Goal: Download file/media

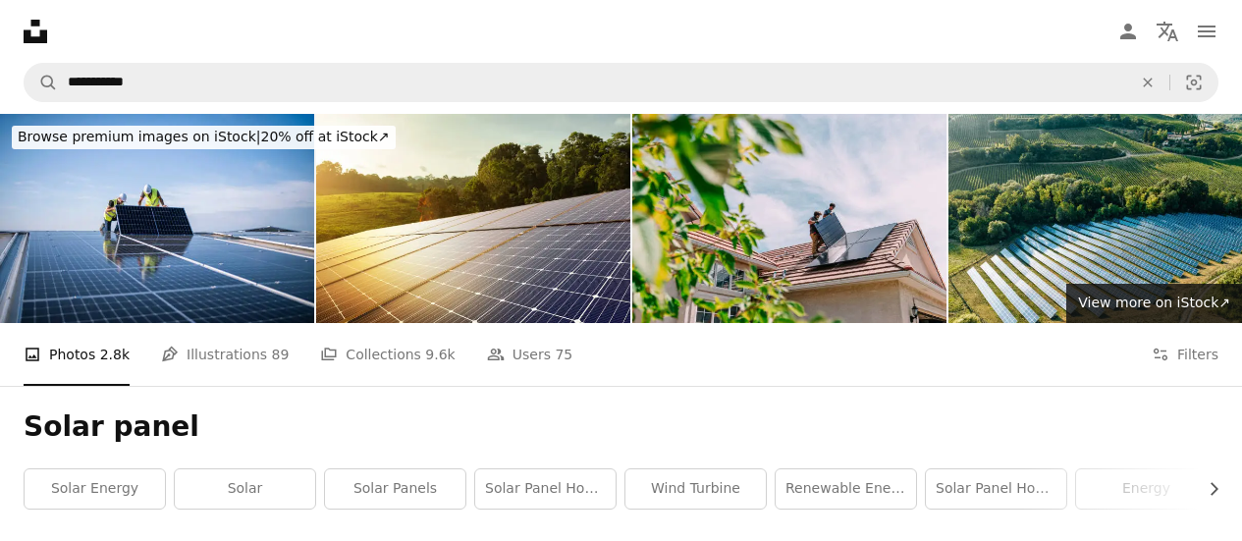
scroll to position [2491, 0]
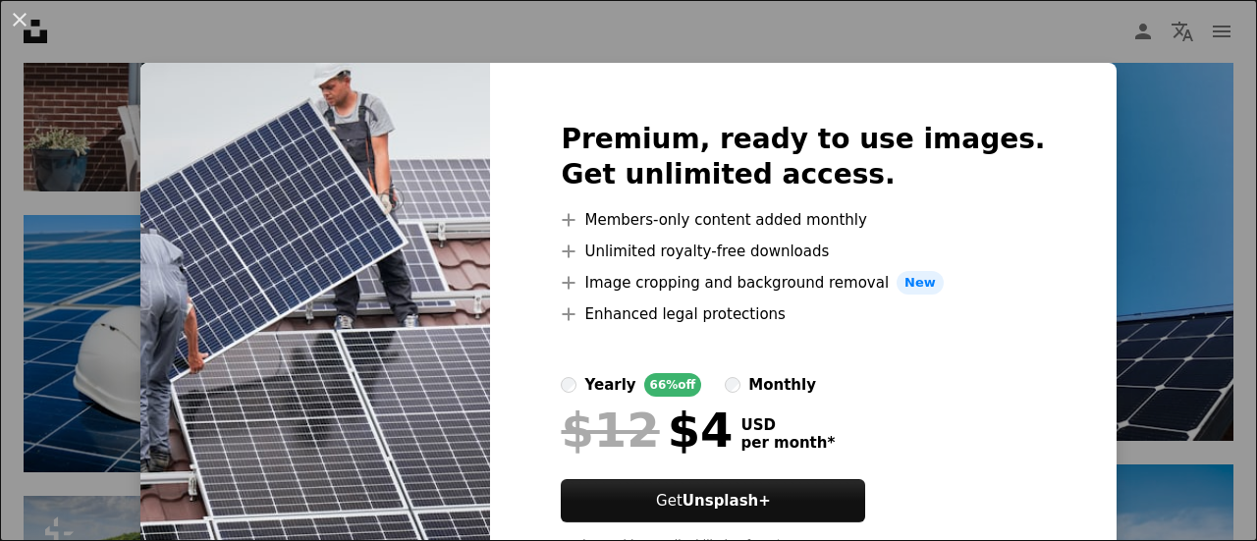
click at [982, 46] on div "An X shape Premium, ready to use images. Get unlimited access. A plus sign Memb…" at bounding box center [628, 270] width 1257 height 541
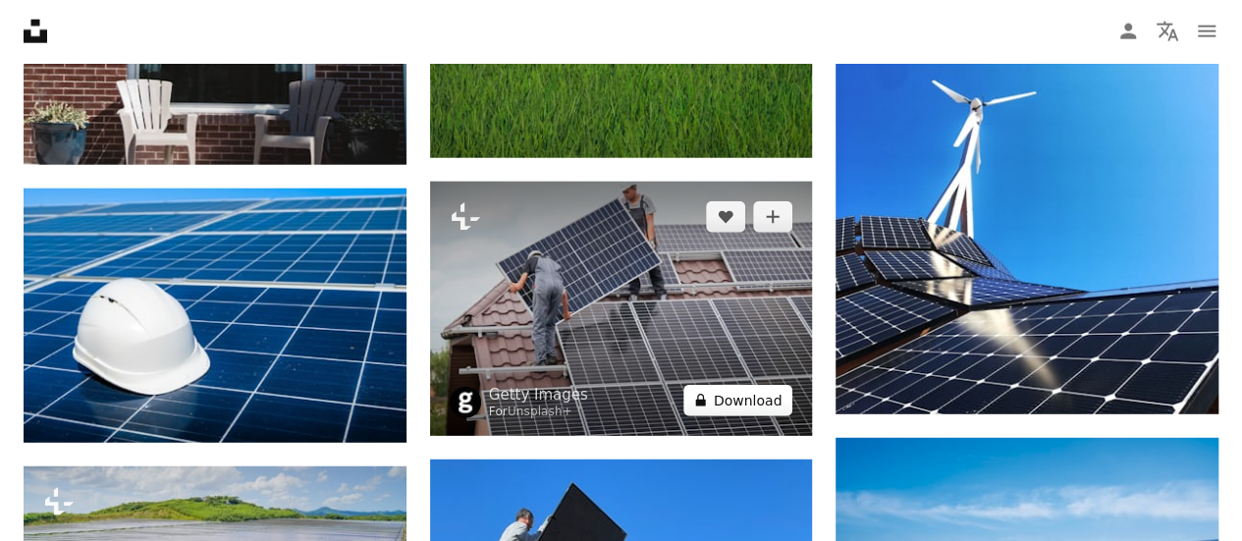
click at [749, 396] on button "A lock Download" at bounding box center [739, 400] width 110 height 31
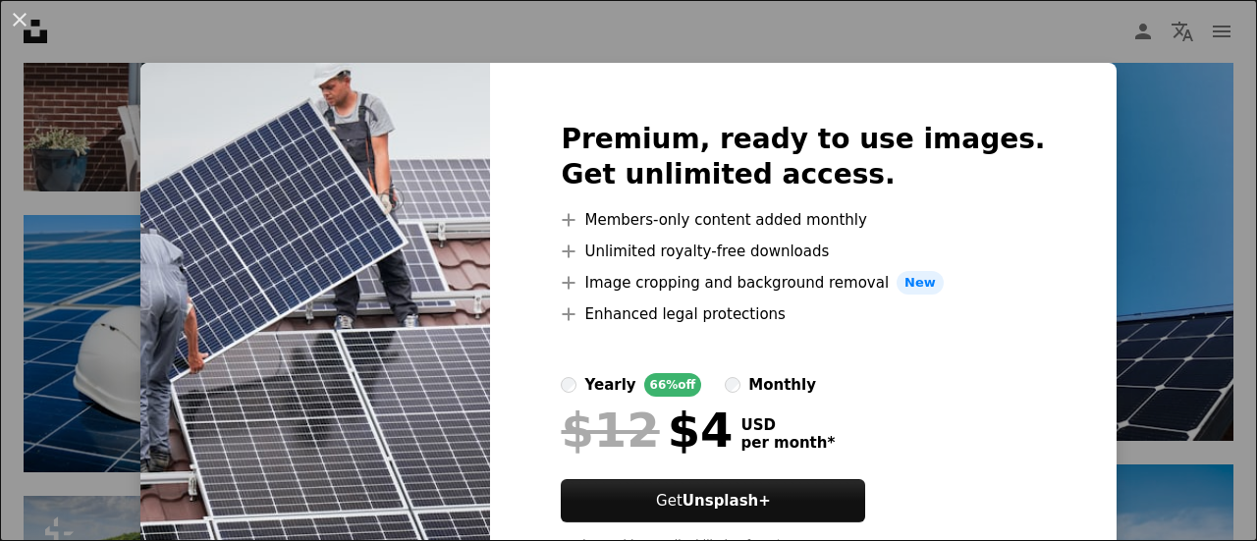
click at [984, 24] on div "An X shape Premium, ready to use images. Get unlimited access. A plus sign Memb…" at bounding box center [628, 270] width 1257 height 541
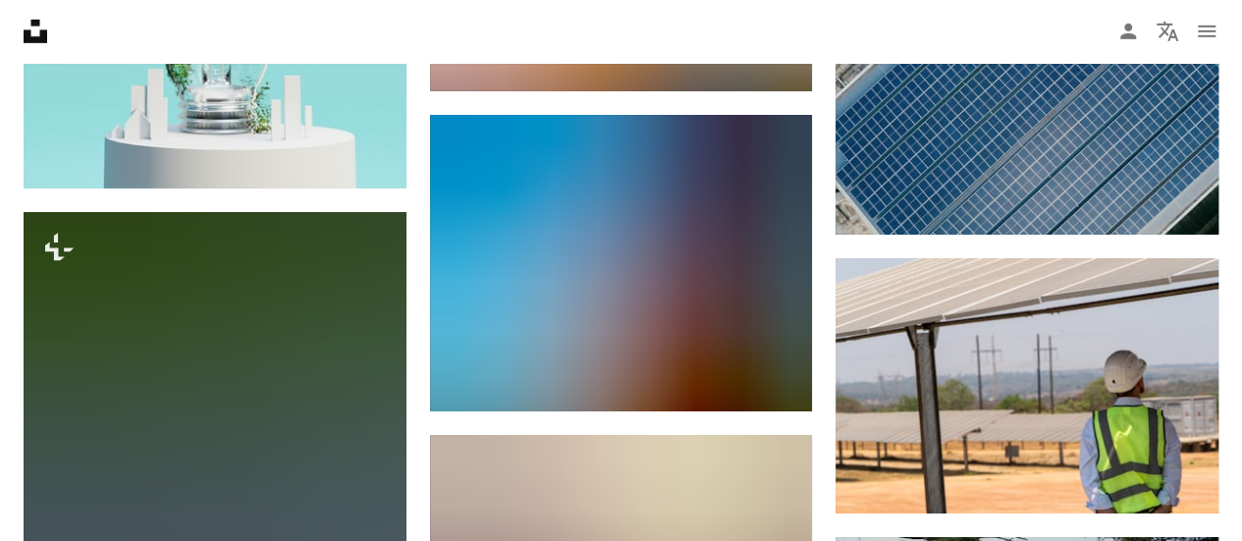
scroll to position [18103, 0]
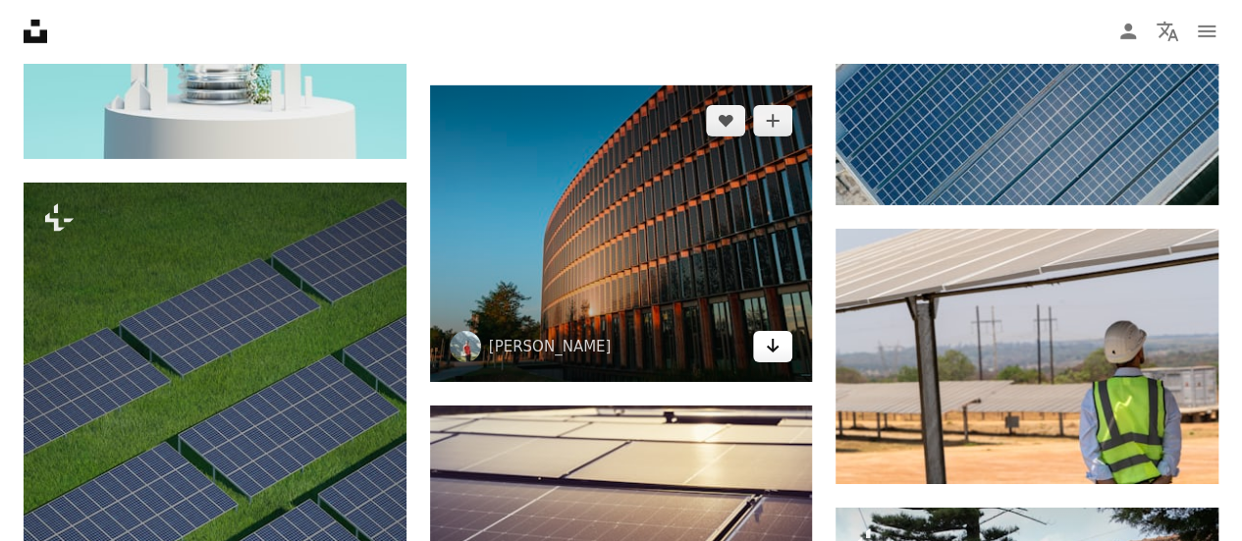
click at [768, 350] on icon "Arrow pointing down" at bounding box center [773, 346] width 16 height 24
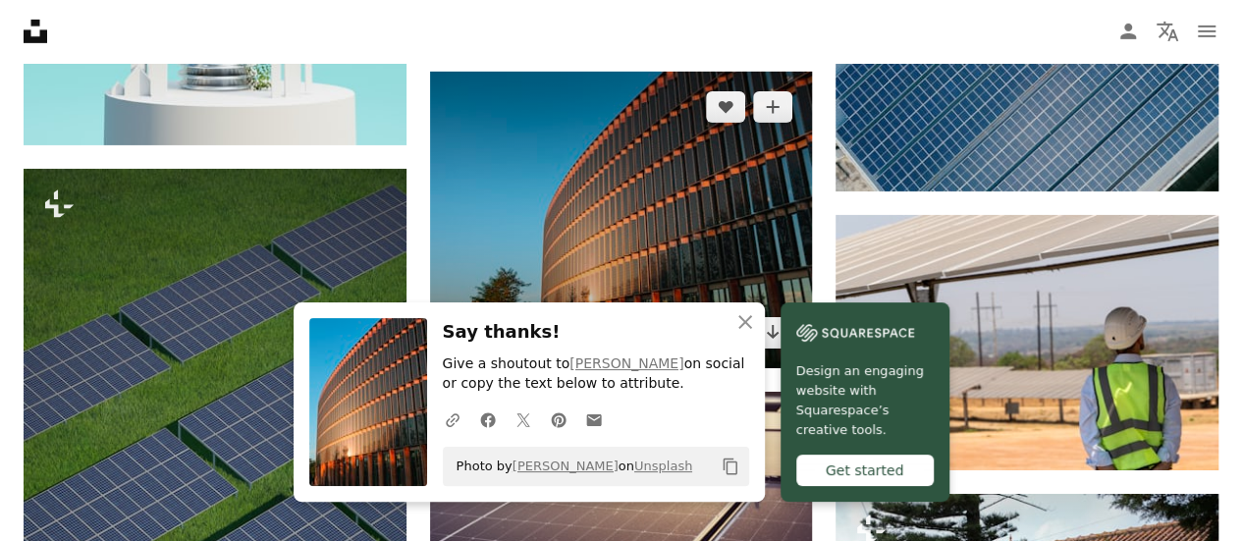
scroll to position [18439, 0]
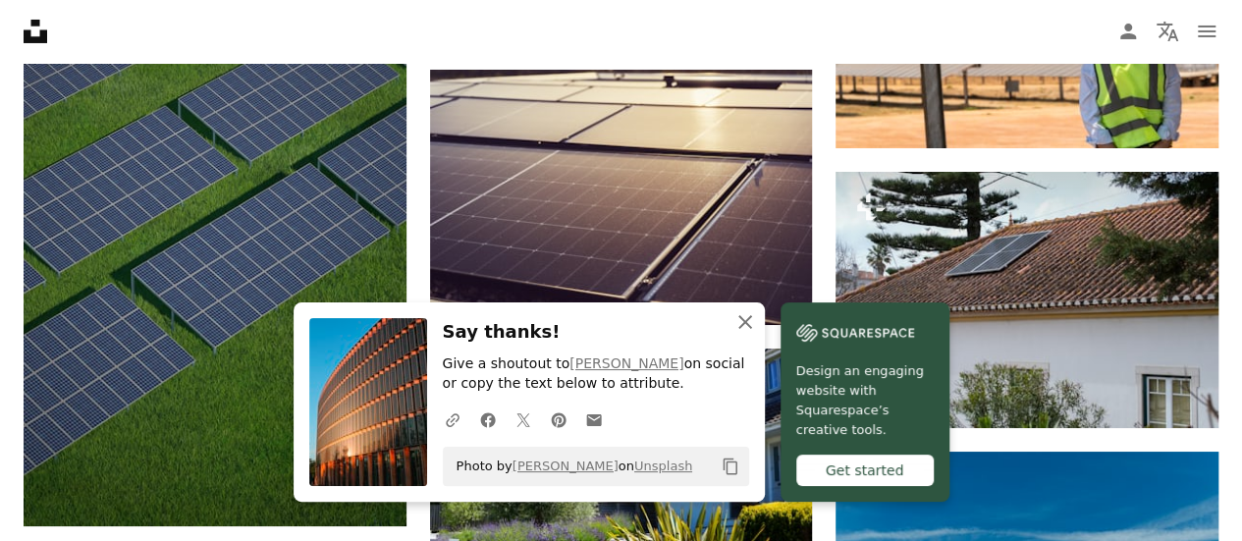
click at [741, 313] on icon "An X shape" at bounding box center [746, 322] width 24 height 24
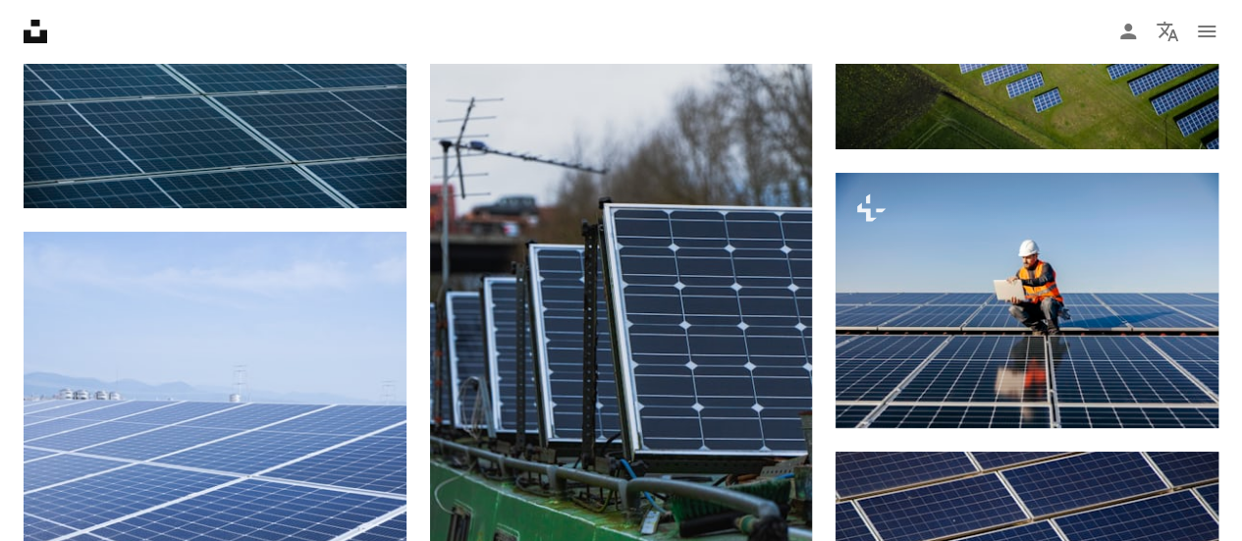
scroll to position [0, 0]
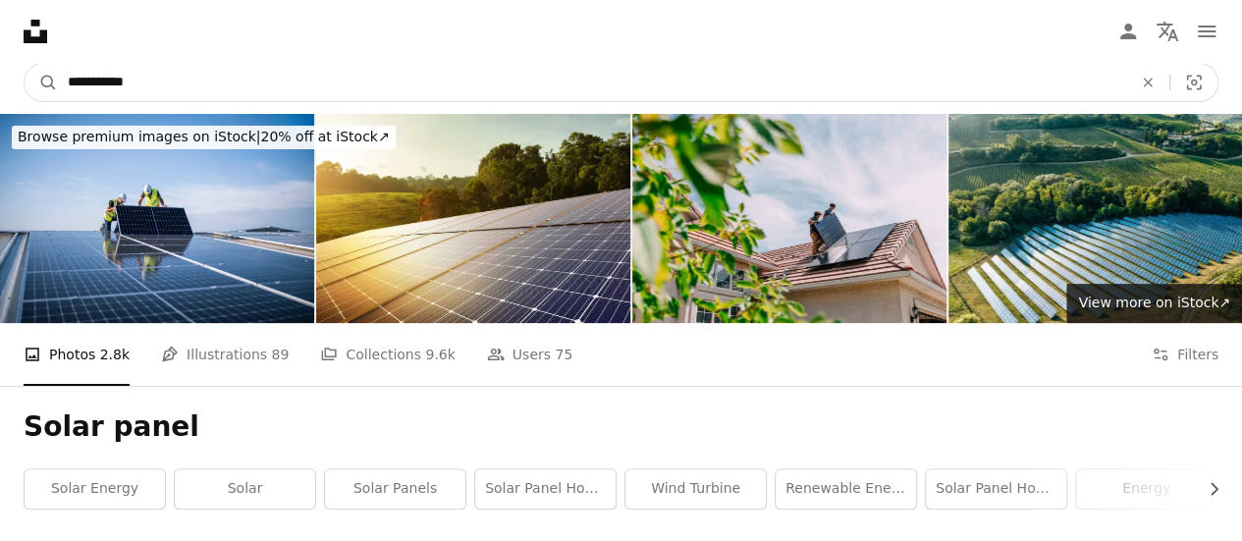
click at [136, 80] on input "**********" at bounding box center [592, 82] width 1069 height 37
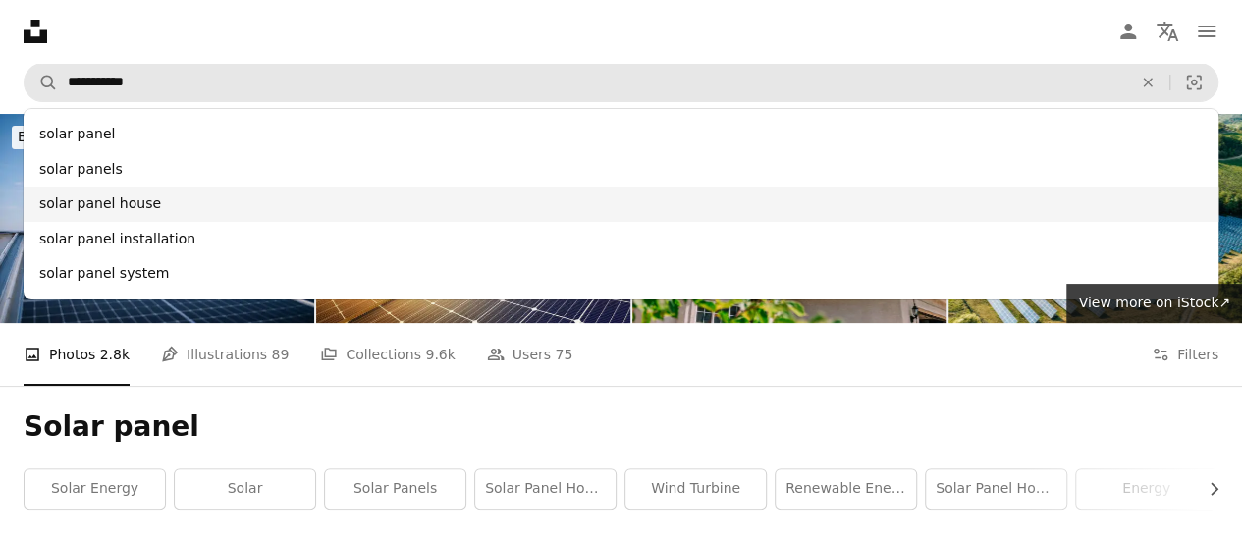
click at [90, 202] on div "solar panel house" at bounding box center [621, 204] width 1195 height 35
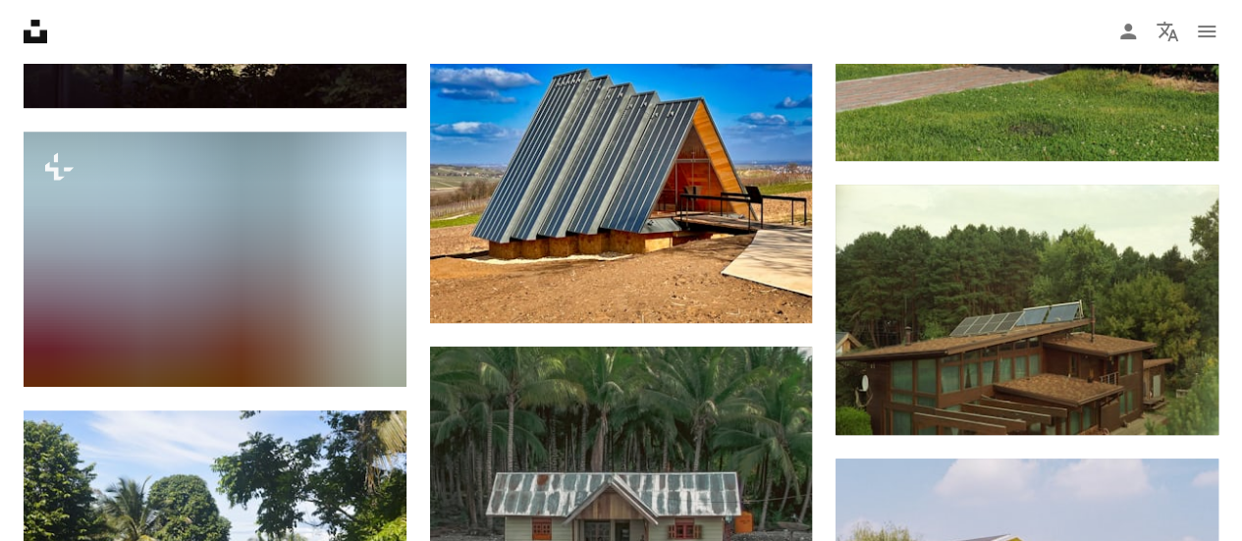
scroll to position [7787, 0]
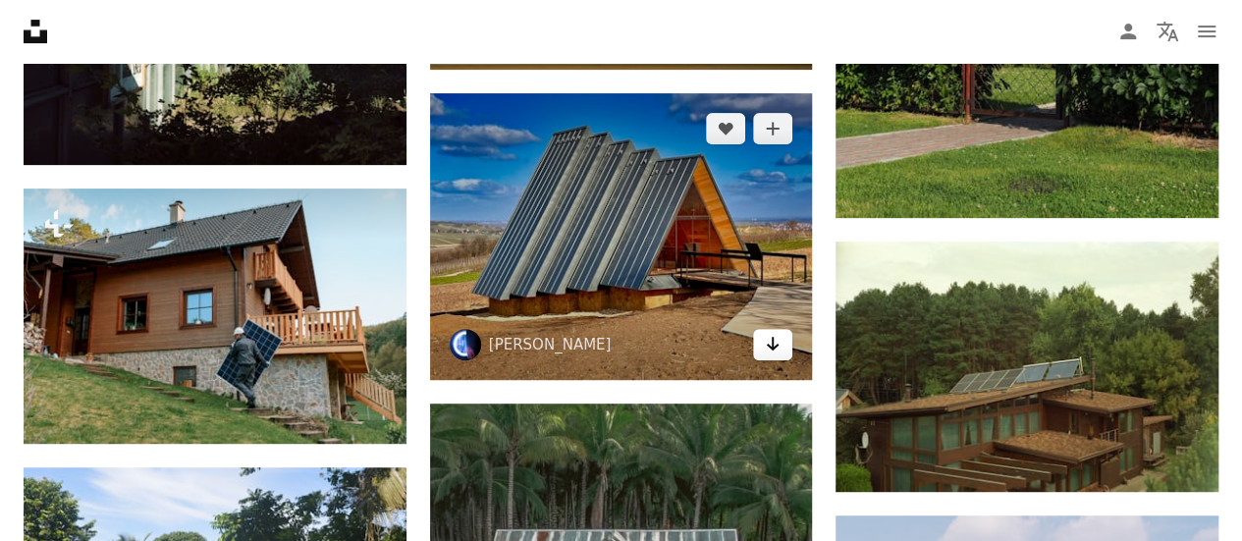
click at [768, 340] on icon "Download" at bounding box center [773, 344] width 13 height 14
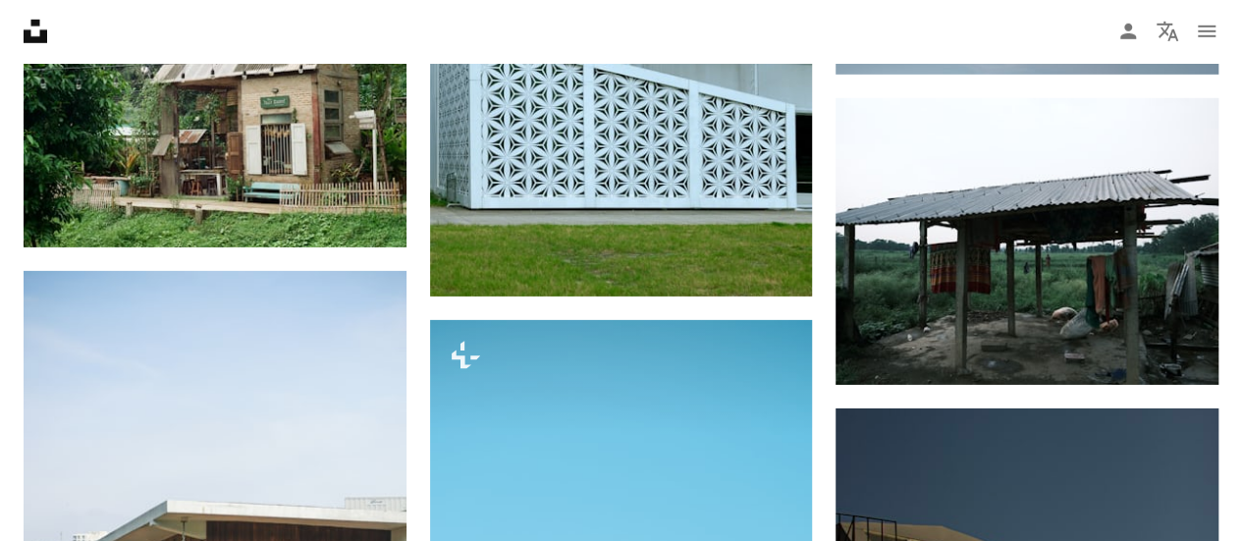
scroll to position [14222, 0]
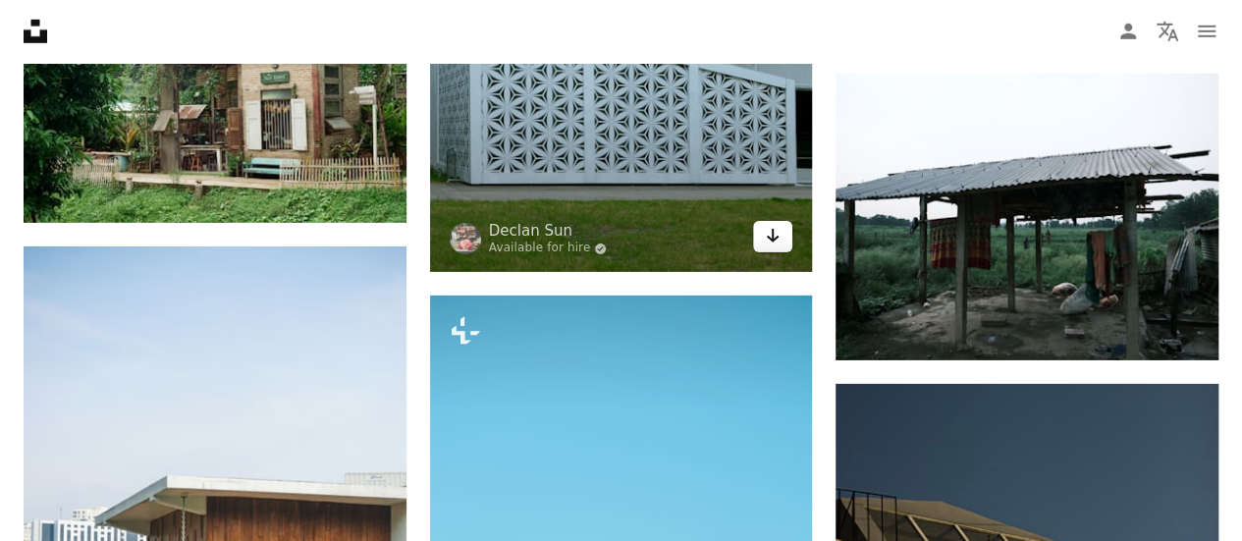
click at [769, 234] on icon "Arrow pointing down" at bounding box center [773, 236] width 16 height 24
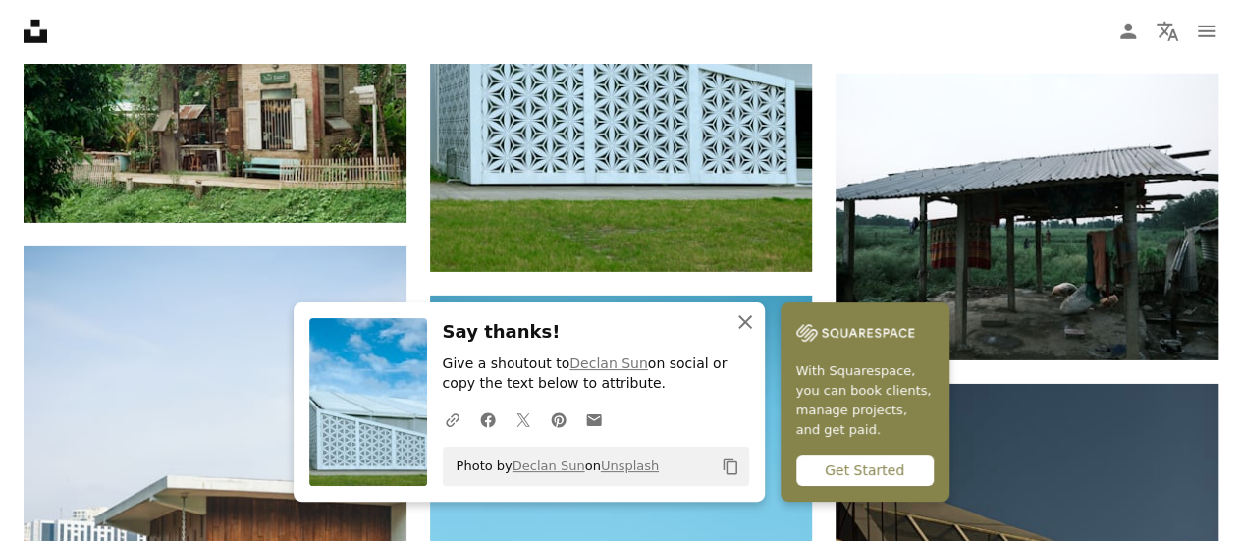
click at [750, 323] on icon "An X shape" at bounding box center [746, 322] width 24 height 24
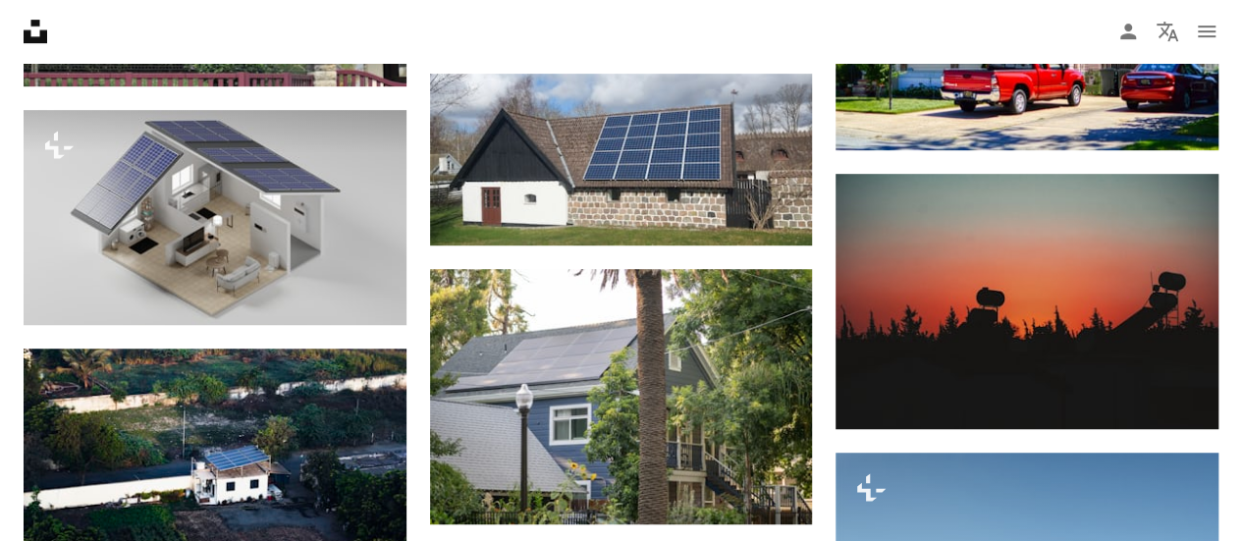
scroll to position [0, 0]
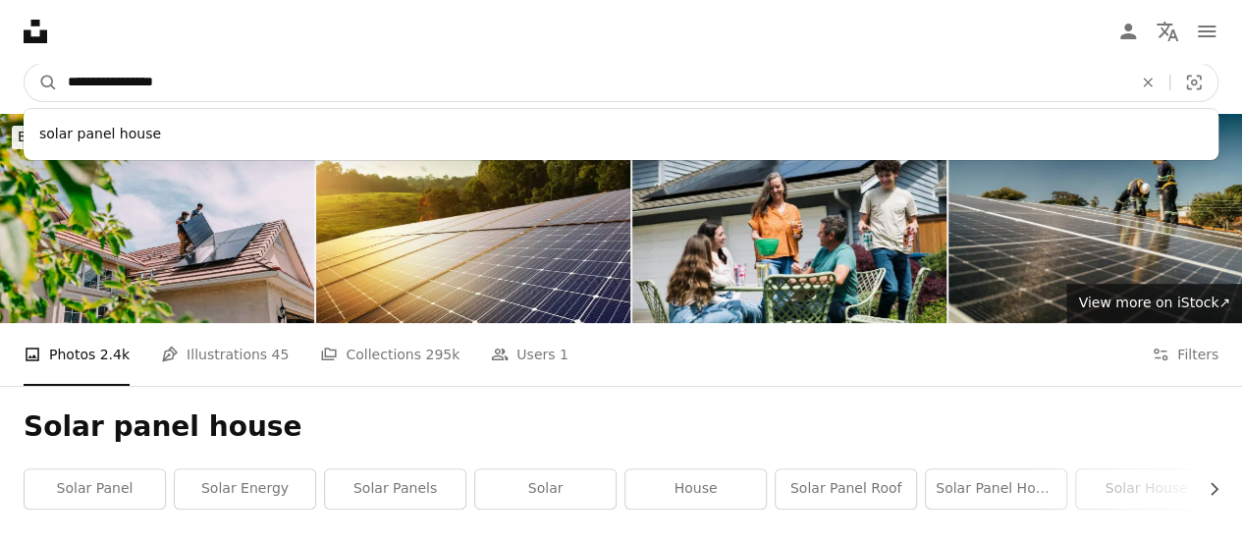
drag, startPoint x: 193, startPoint y: 74, endPoint x: 61, endPoint y: 80, distance: 131.7
click at [61, 80] on input "**********" at bounding box center [592, 82] width 1069 height 37
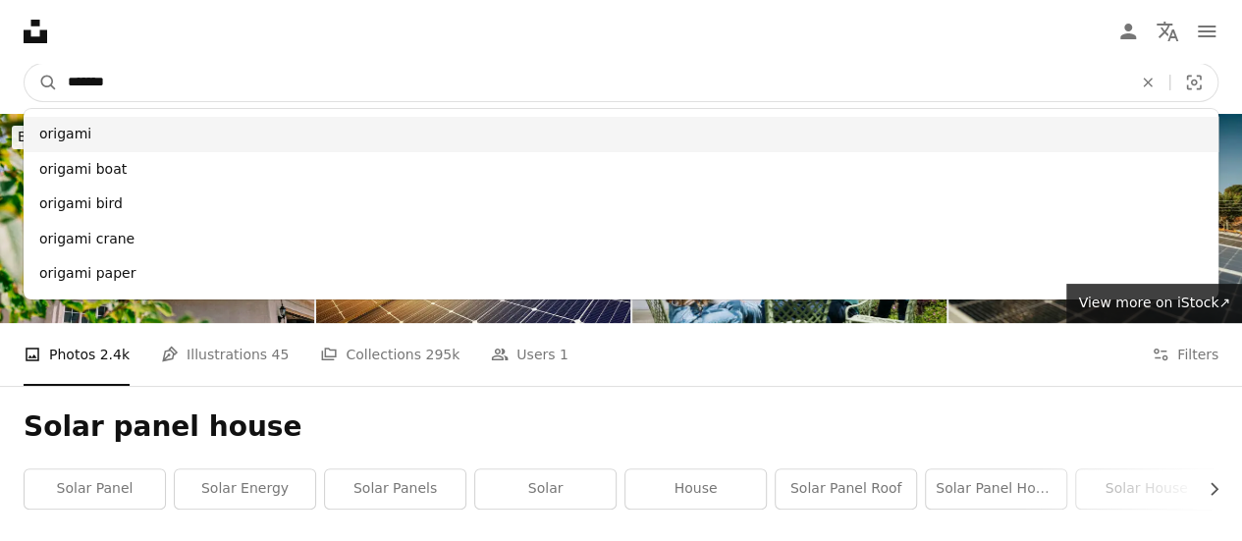
type input "*******"
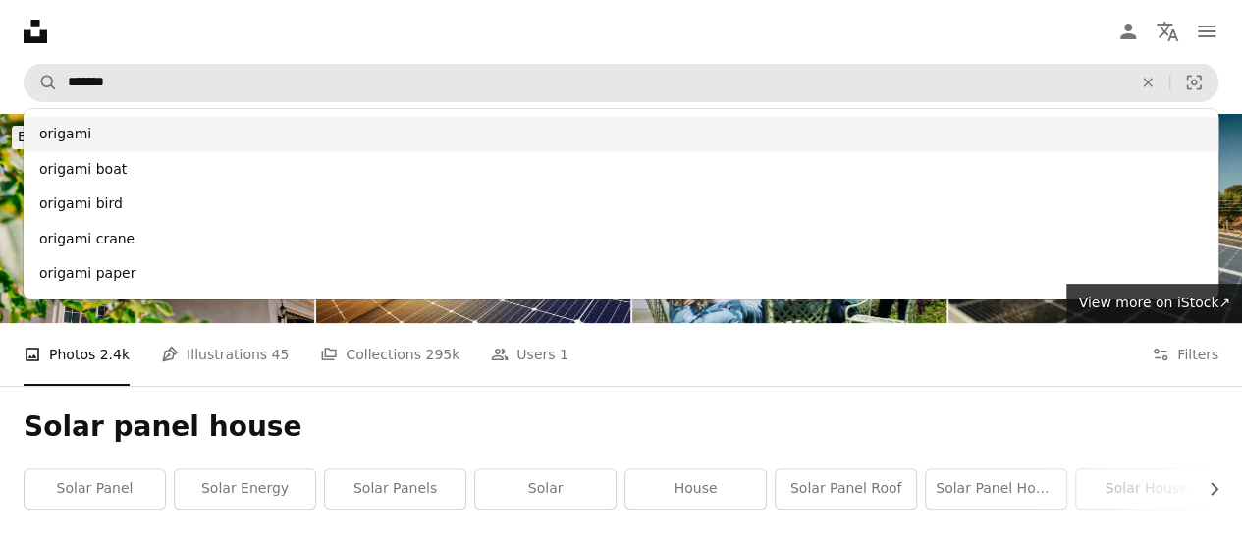
click at [65, 138] on div "origami" at bounding box center [621, 134] width 1195 height 35
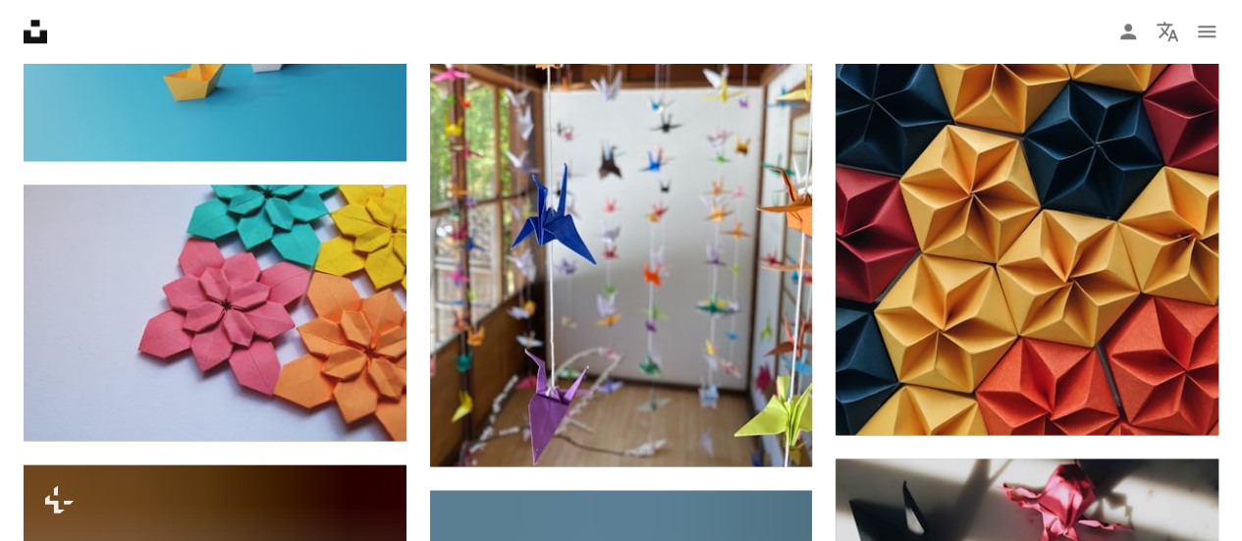
scroll to position [1151, 0]
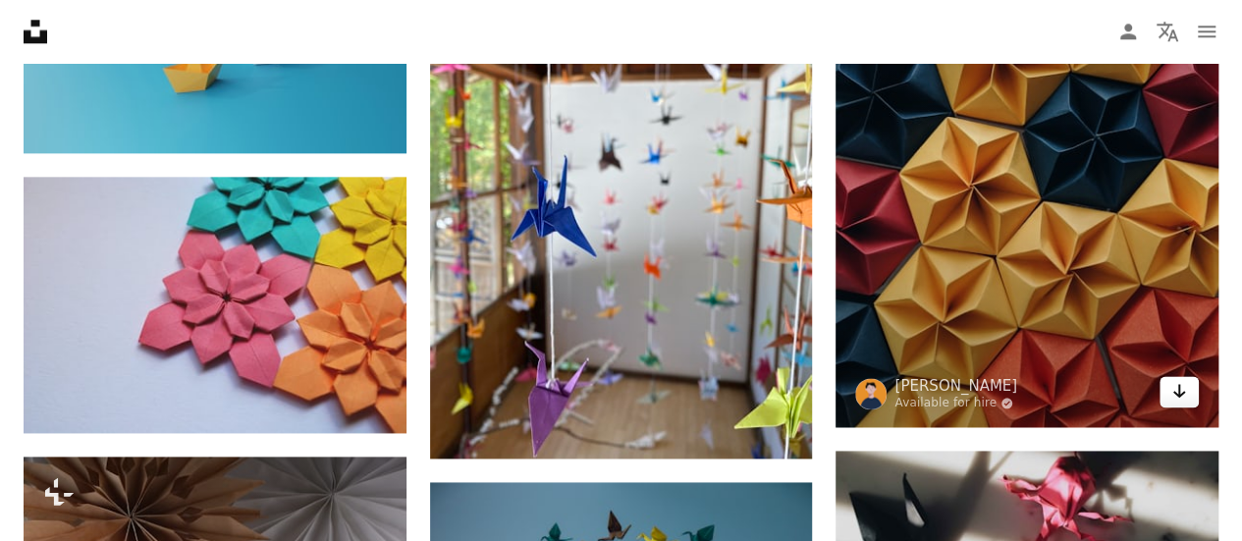
click at [1172, 394] on icon "Arrow pointing down" at bounding box center [1180, 391] width 16 height 24
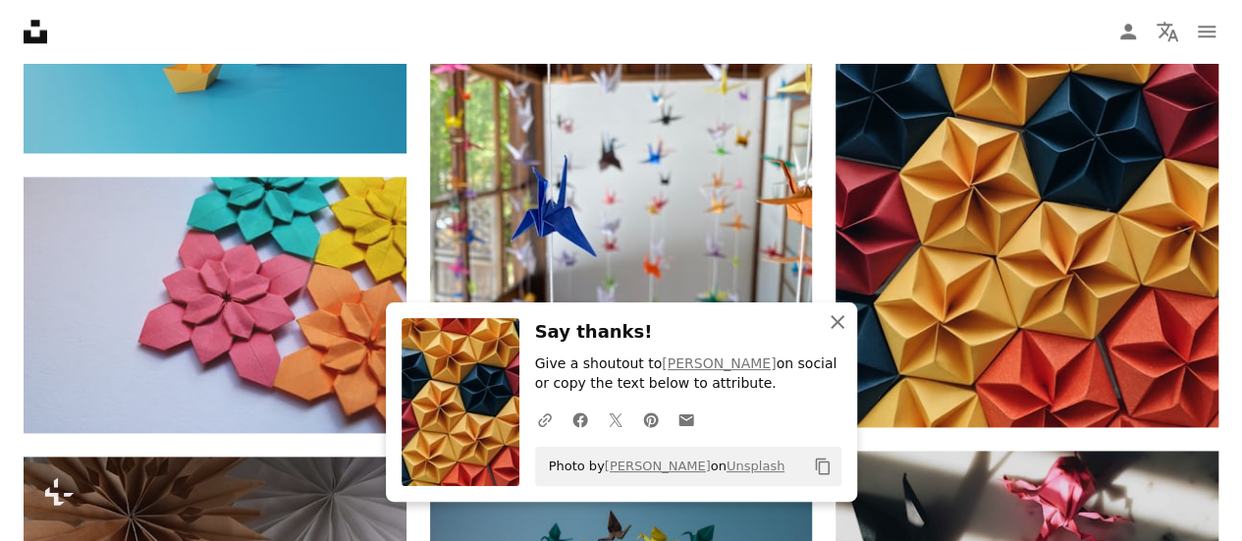
click at [846, 336] on button "An X shape Close" at bounding box center [837, 322] width 39 height 39
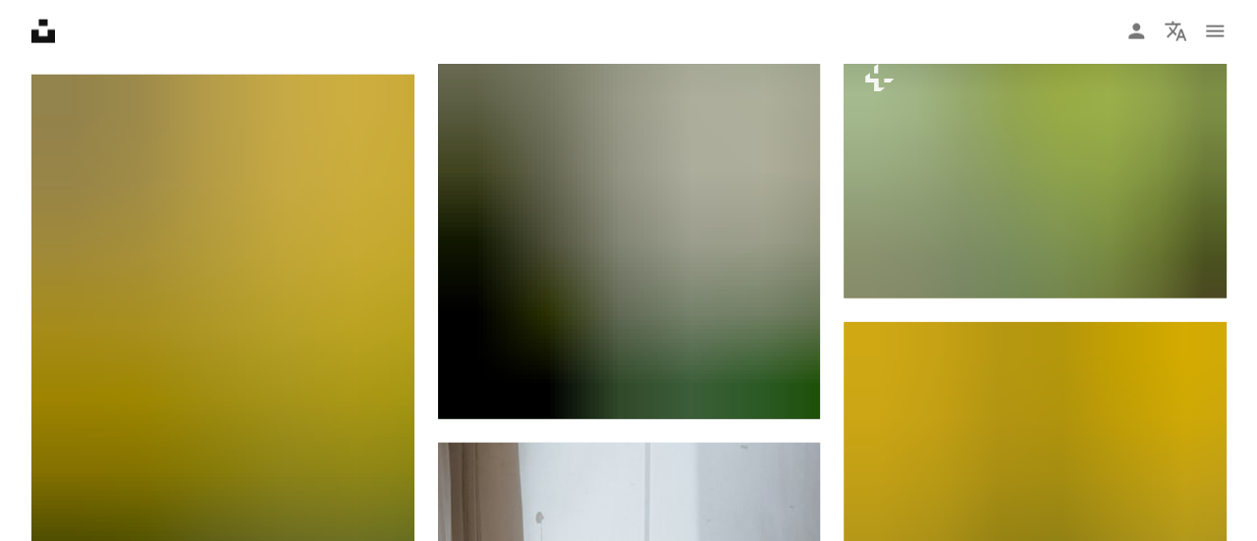
scroll to position [28430, 0]
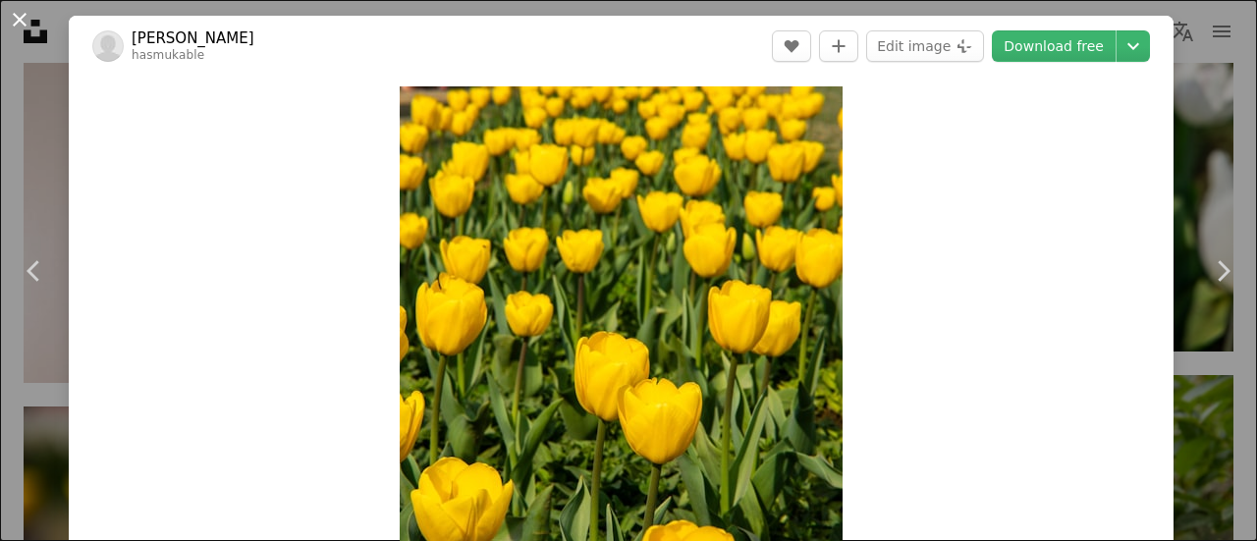
click at [31, 22] on button "An X shape" at bounding box center [20, 20] width 24 height 24
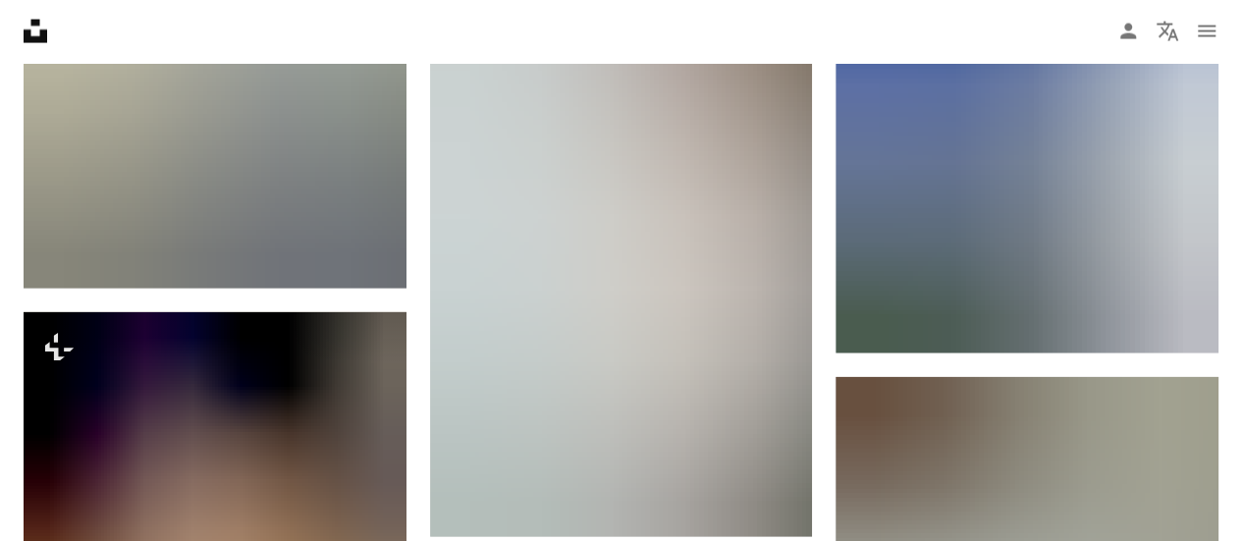
scroll to position [39394, 0]
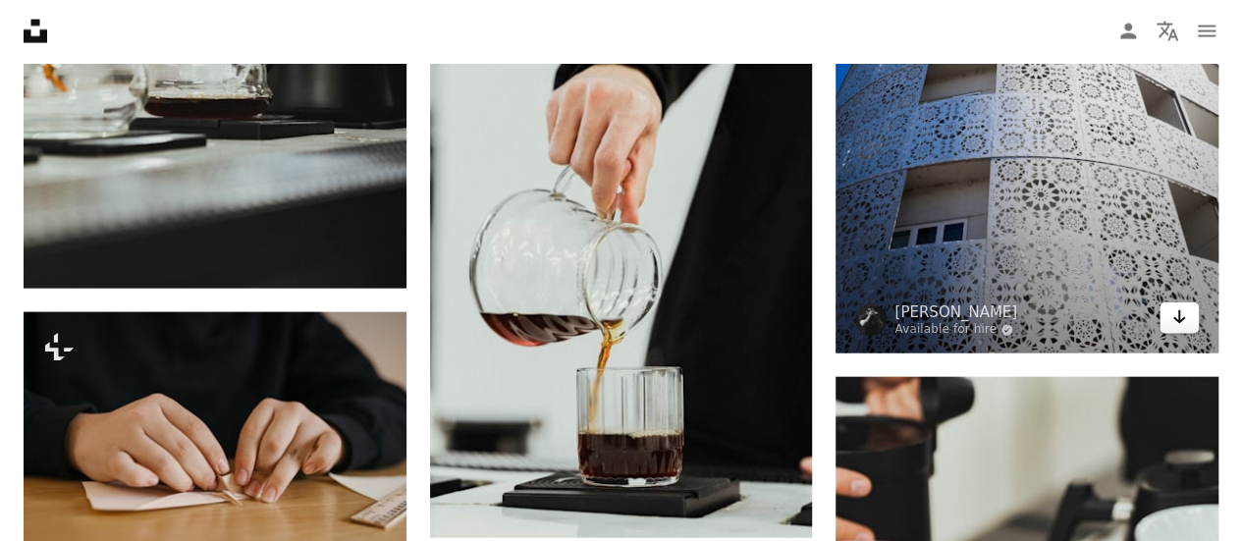
click at [1177, 311] on icon "Download" at bounding box center [1180, 317] width 13 height 14
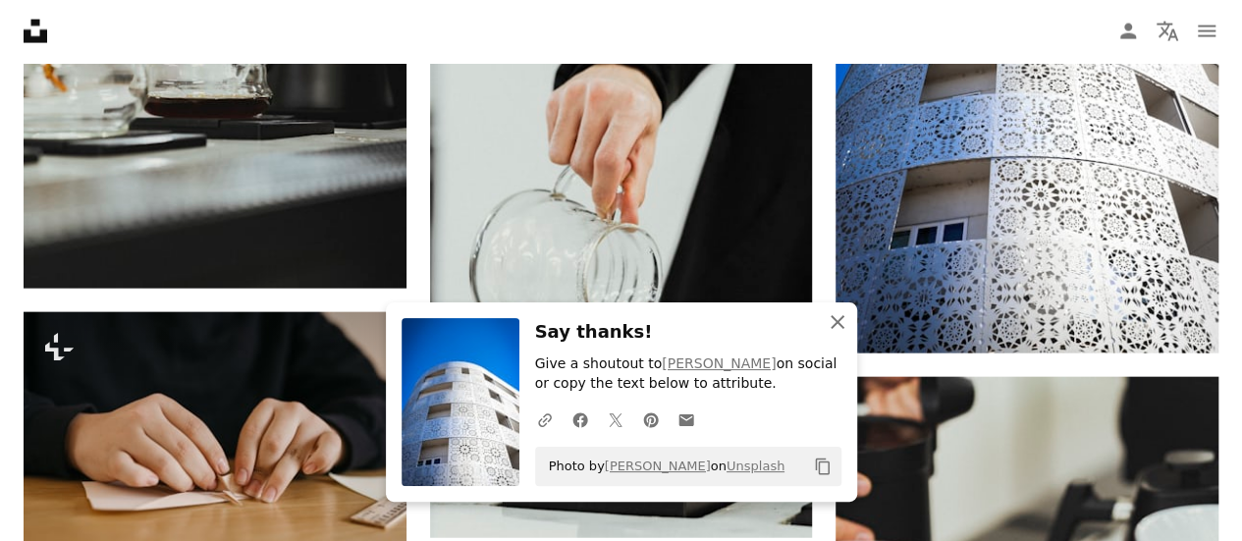
click at [845, 320] on icon "An X shape" at bounding box center [838, 322] width 24 height 24
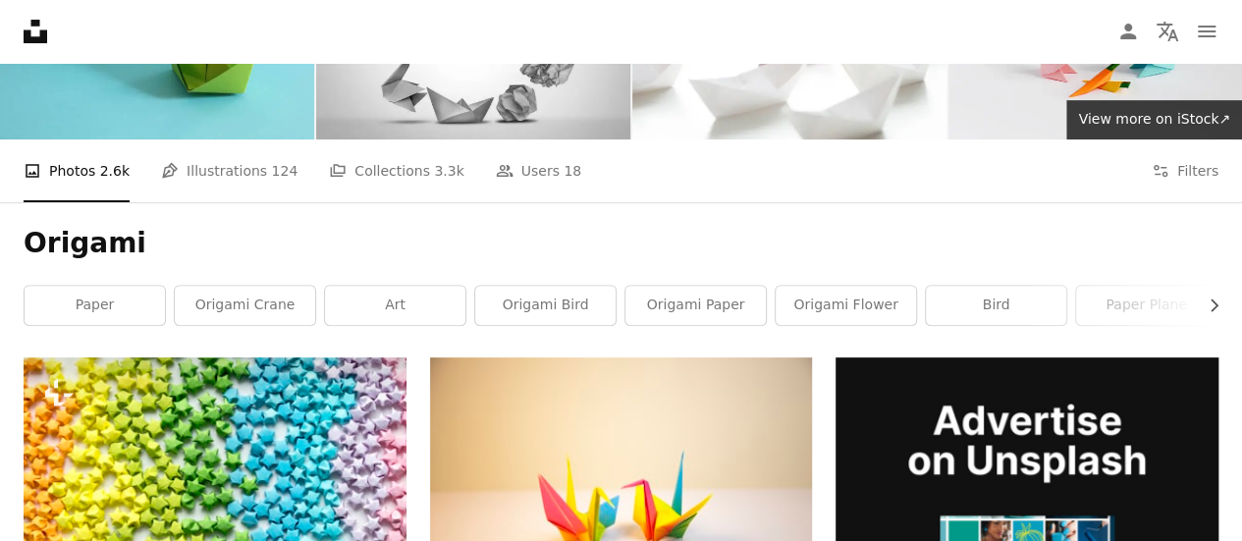
scroll to position [0, 0]
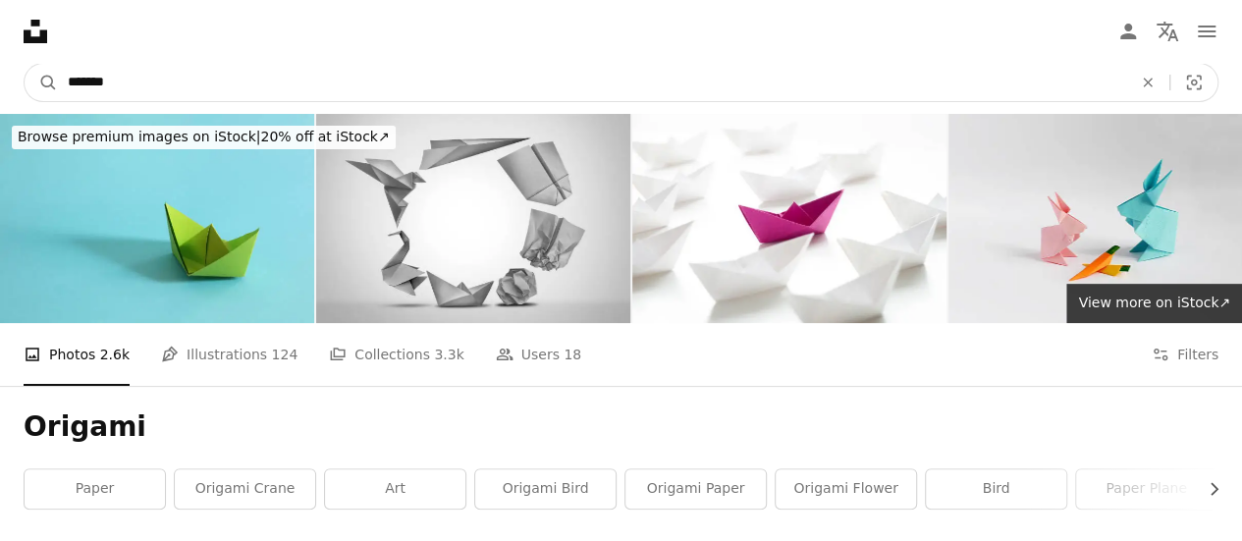
click at [244, 86] on input "*******" at bounding box center [592, 82] width 1069 height 37
type input "**********"
click button "A magnifying glass" at bounding box center [41, 82] width 33 height 37
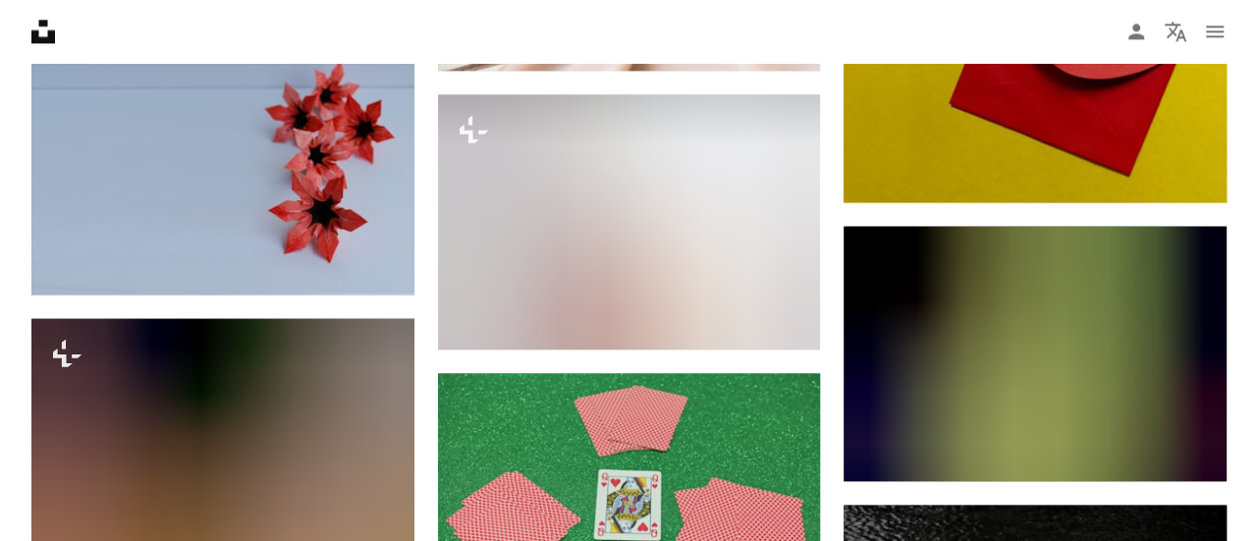
scroll to position [23645, 0]
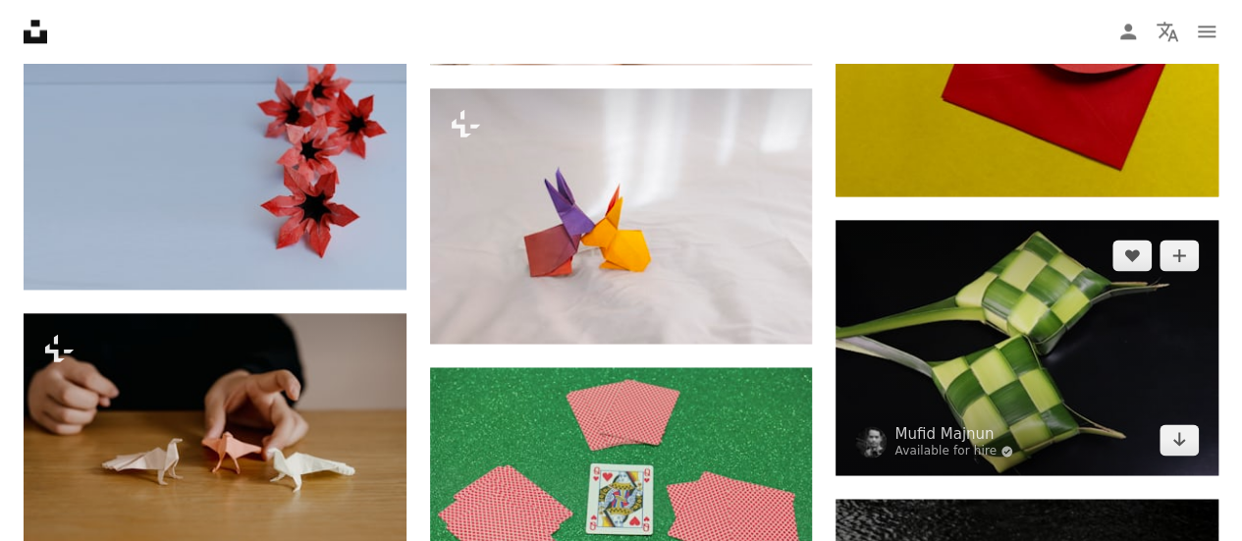
click at [1145, 422] on img at bounding box center [1027, 347] width 383 height 255
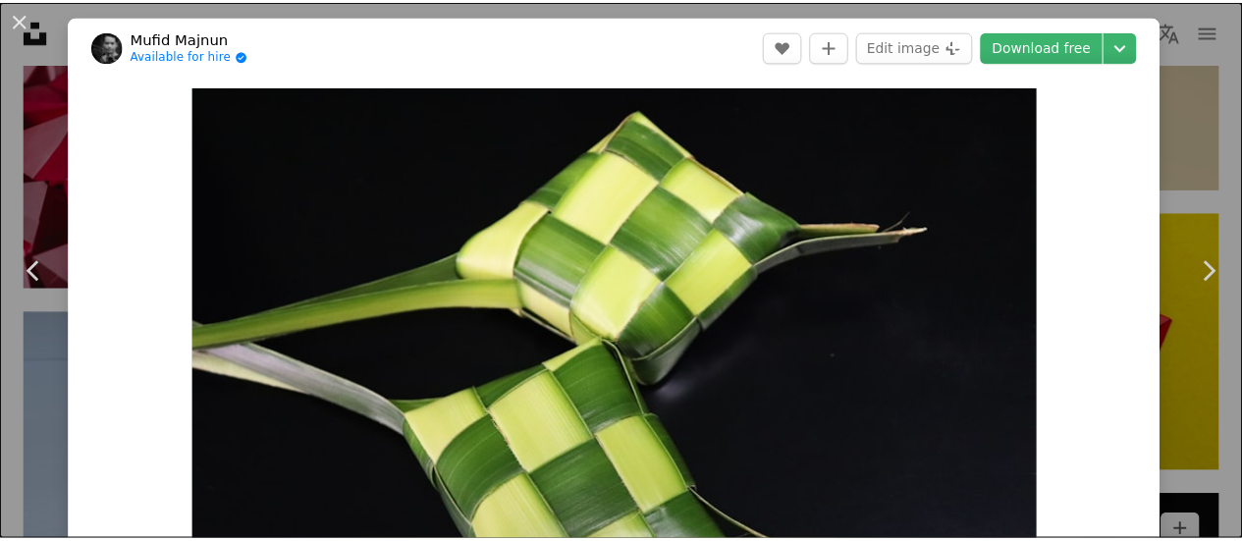
scroll to position [355, 0]
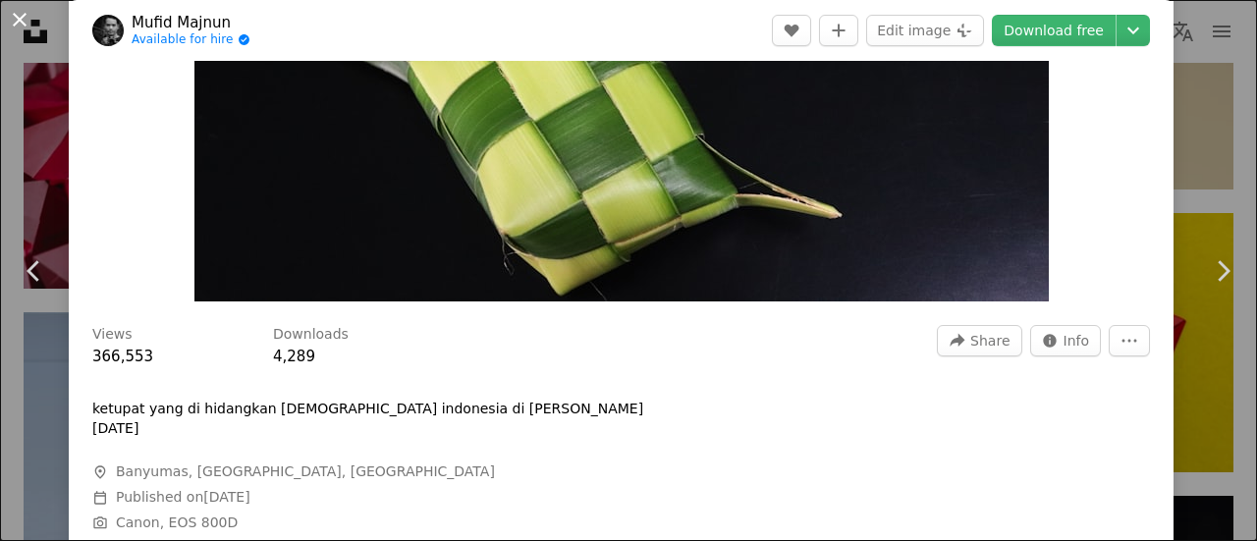
click at [26, 14] on button "An X shape" at bounding box center [20, 20] width 24 height 24
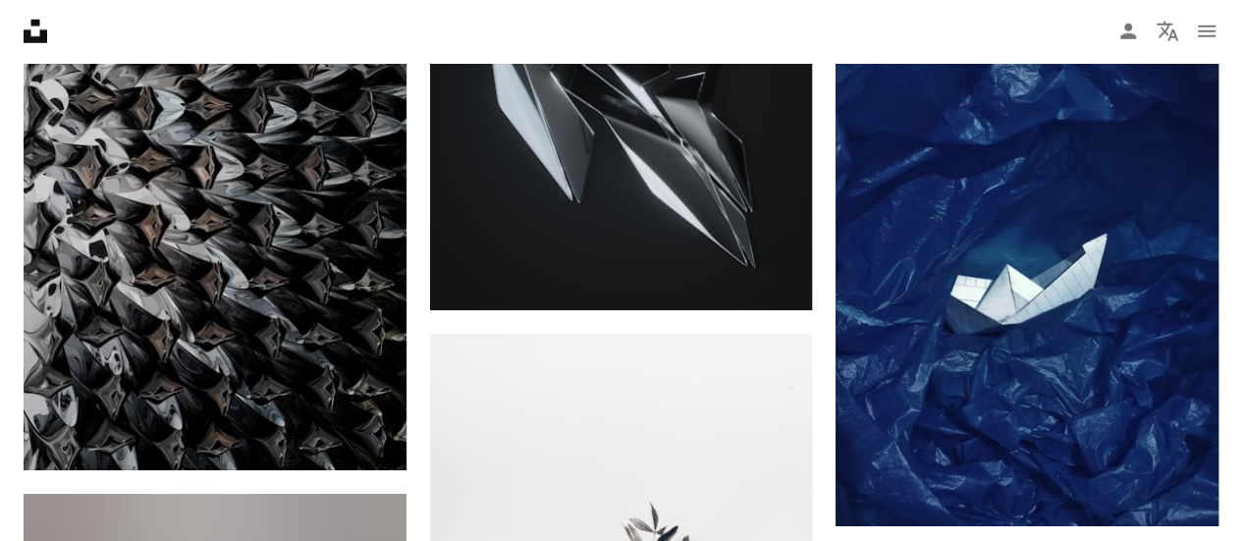
scroll to position [25186, 0]
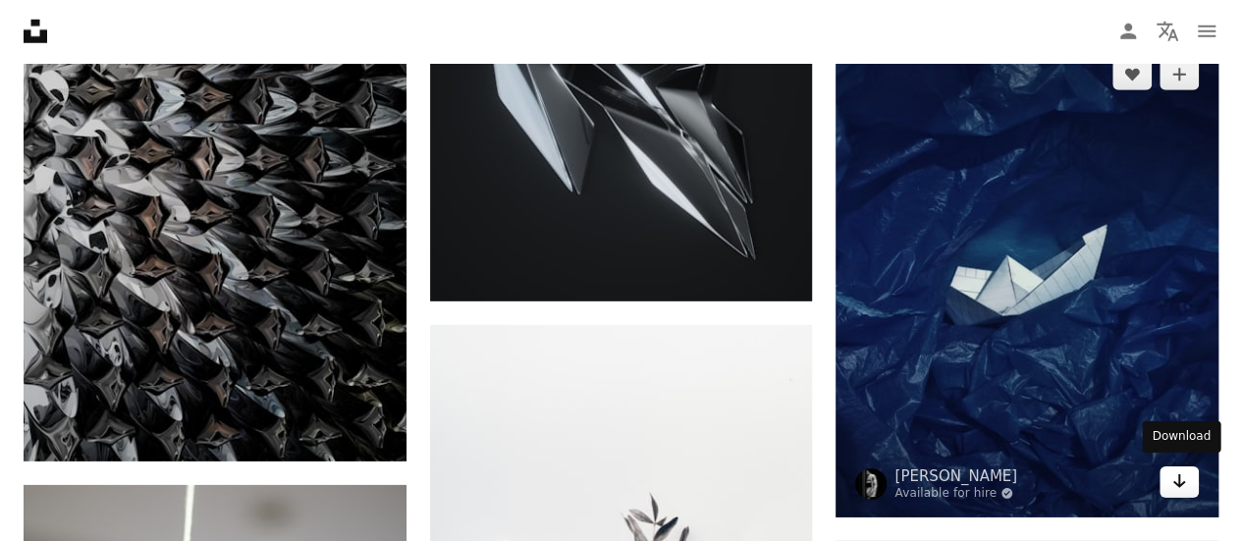
click at [1192, 476] on link "Arrow pointing down" at bounding box center [1179, 482] width 39 height 31
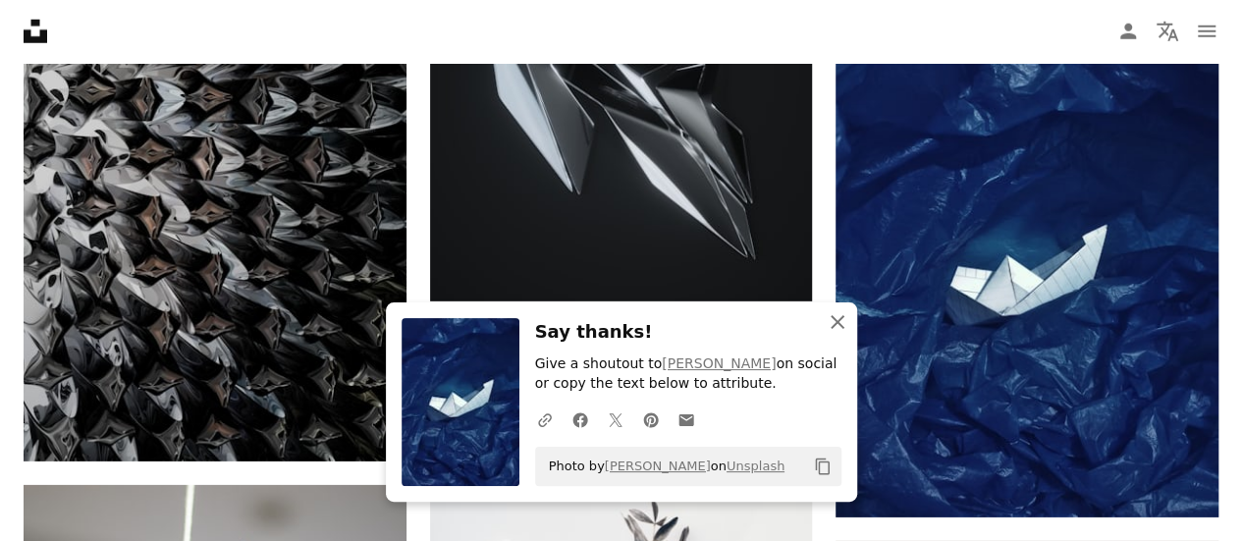
click at [844, 321] on icon "An X shape" at bounding box center [838, 322] width 24 height 24
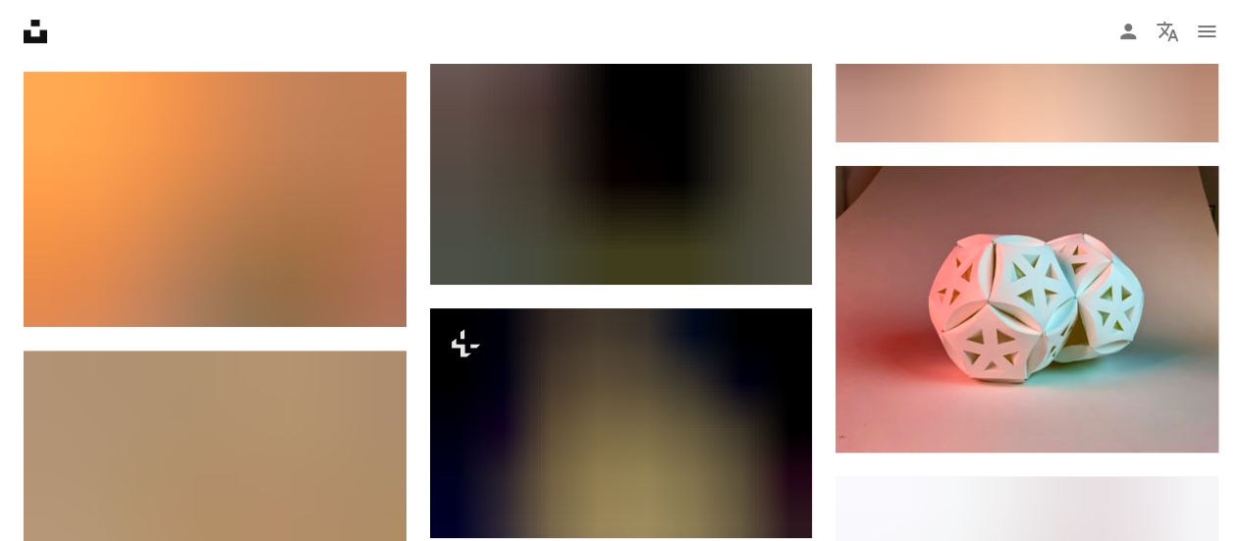
scroll to position [26403, 0]
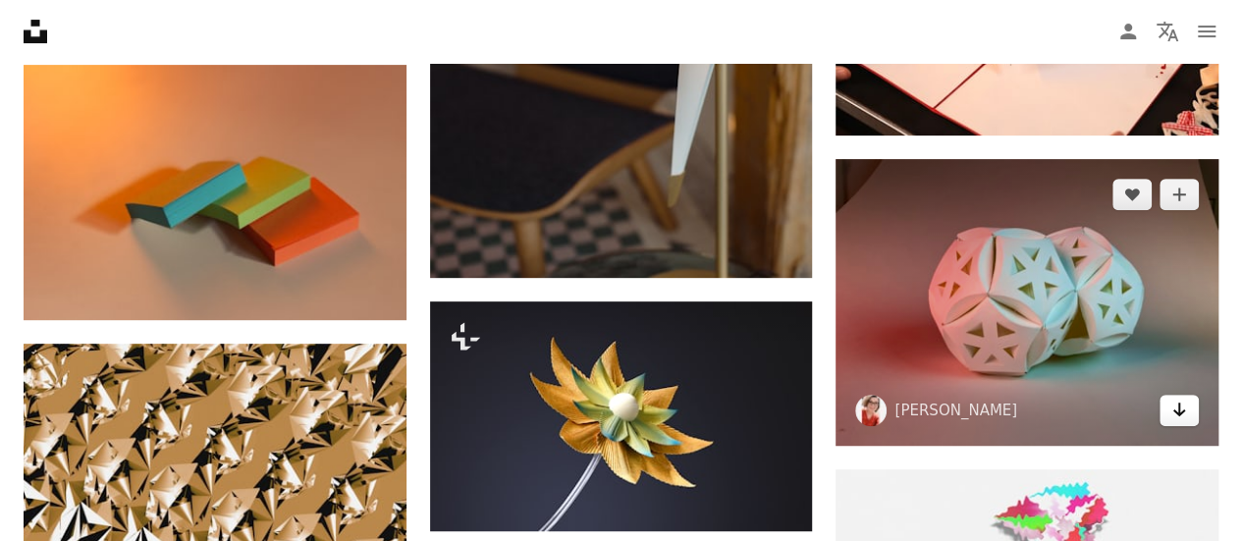
click at [1179, 406] on icon "Download" at bounding box center [1180, 410] width 13 height 14
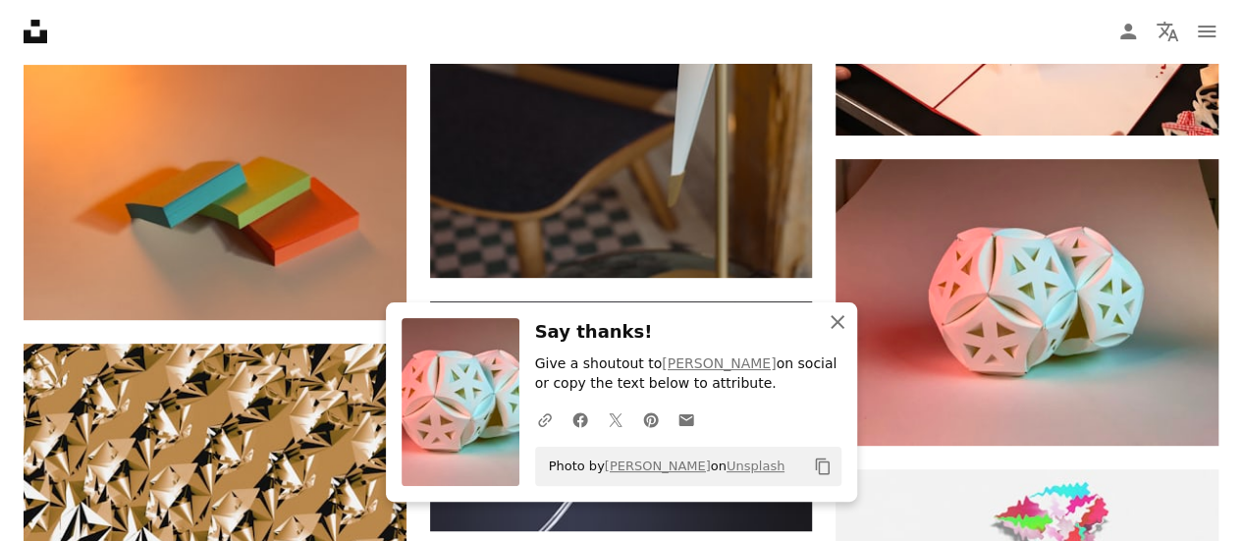
click at [839, 319] on icon "button" at bounding box center [838, 322] width 14 height 14
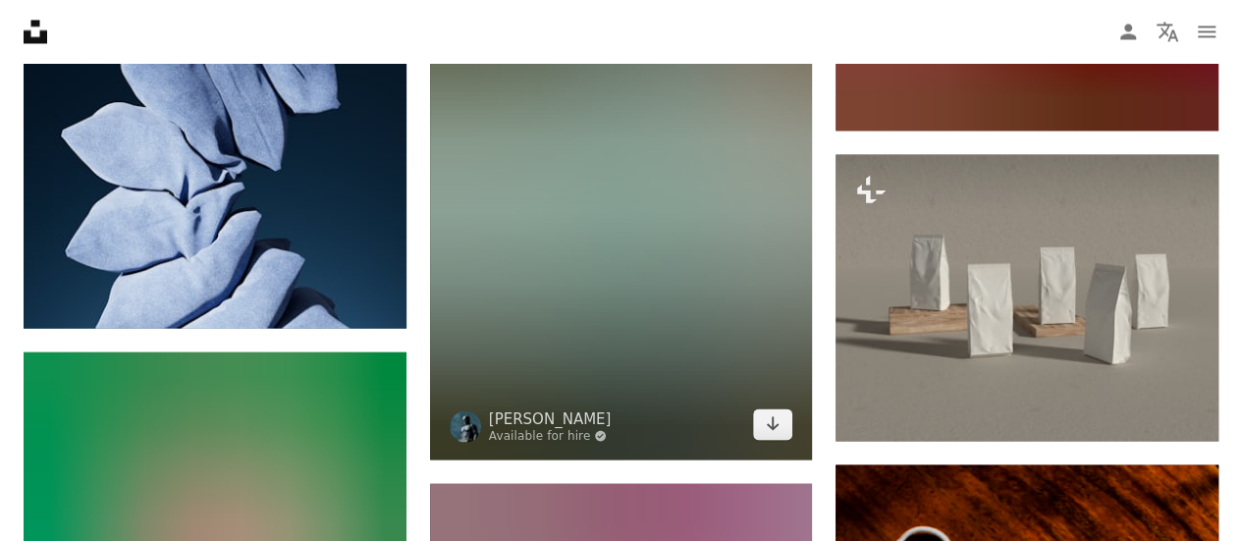
scroll to position [31472, 0]
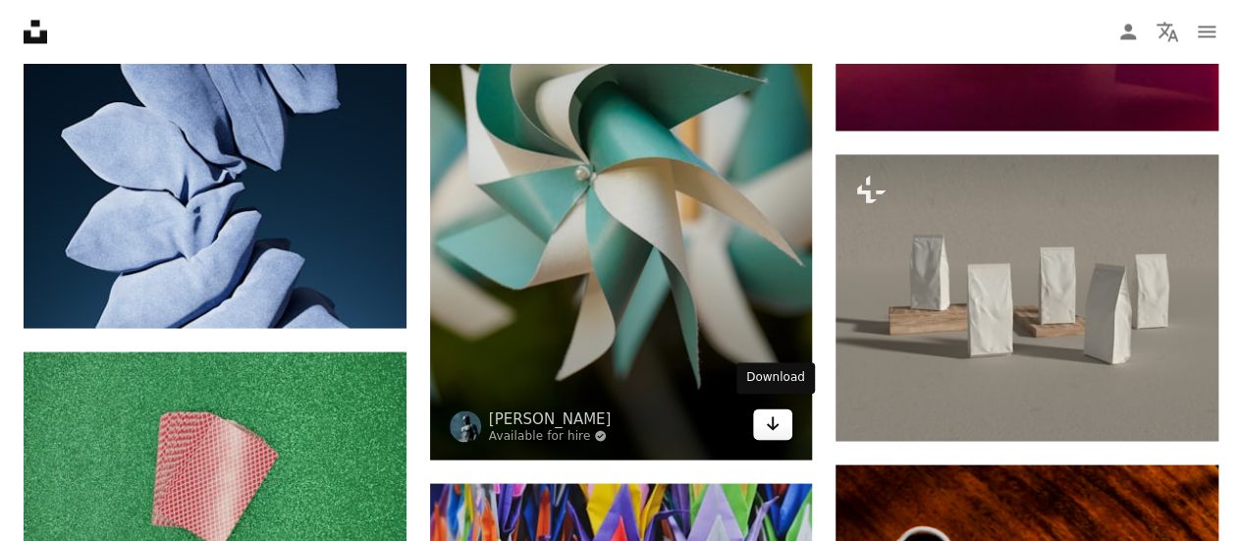
click at [776, 419] on icon "Arrow pointing down" at bounding box center [773, 424] width 16 height 24
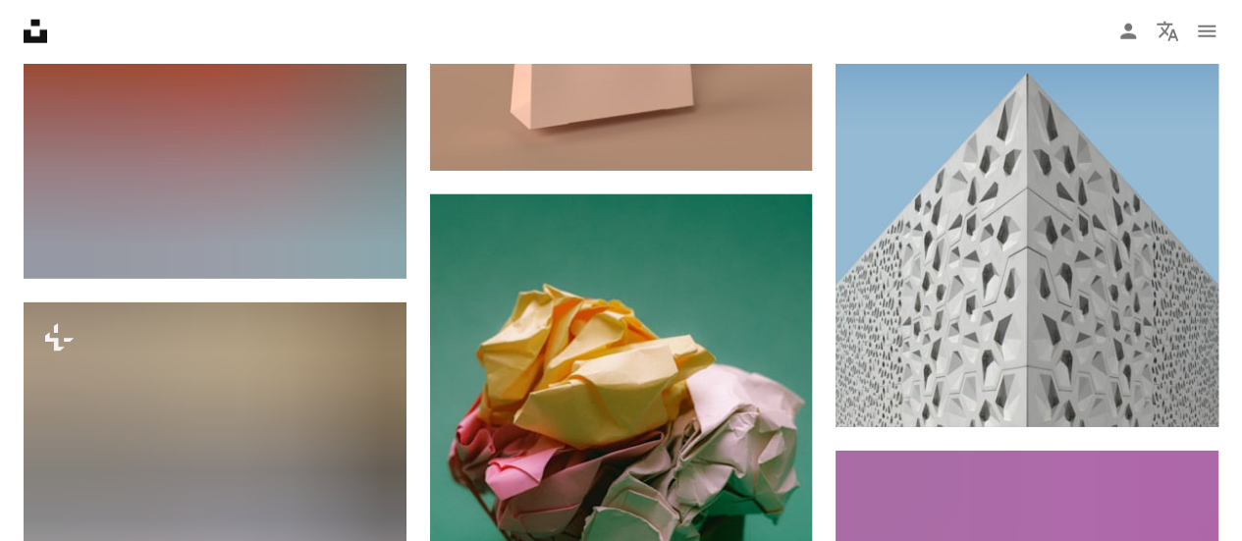
scroll to position [36232, 0]
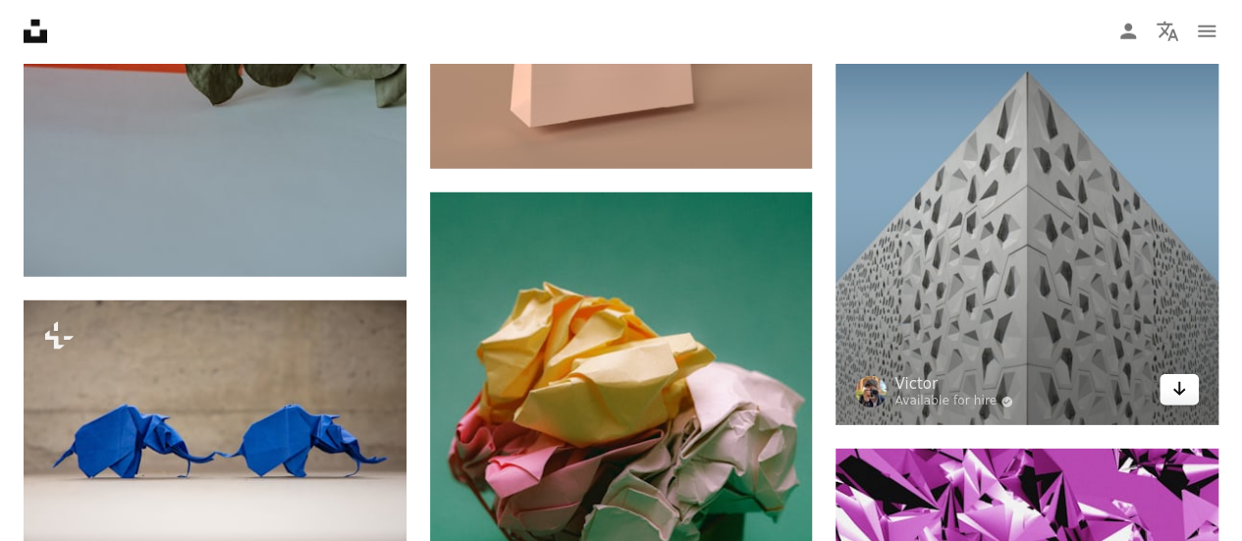
click at [1183, 381] on icon "Arrow pointing down" at bounding box center [1180, 389] width 16 height 24
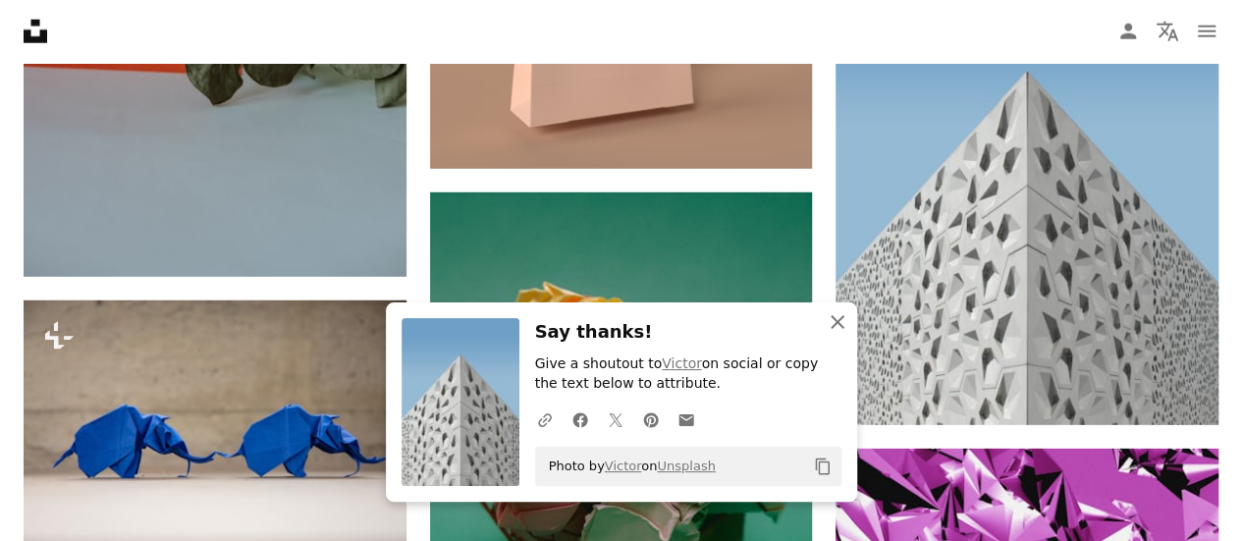
click at [837, 322] on icon "button" at bounding box center [838, 322] width 14 height 14
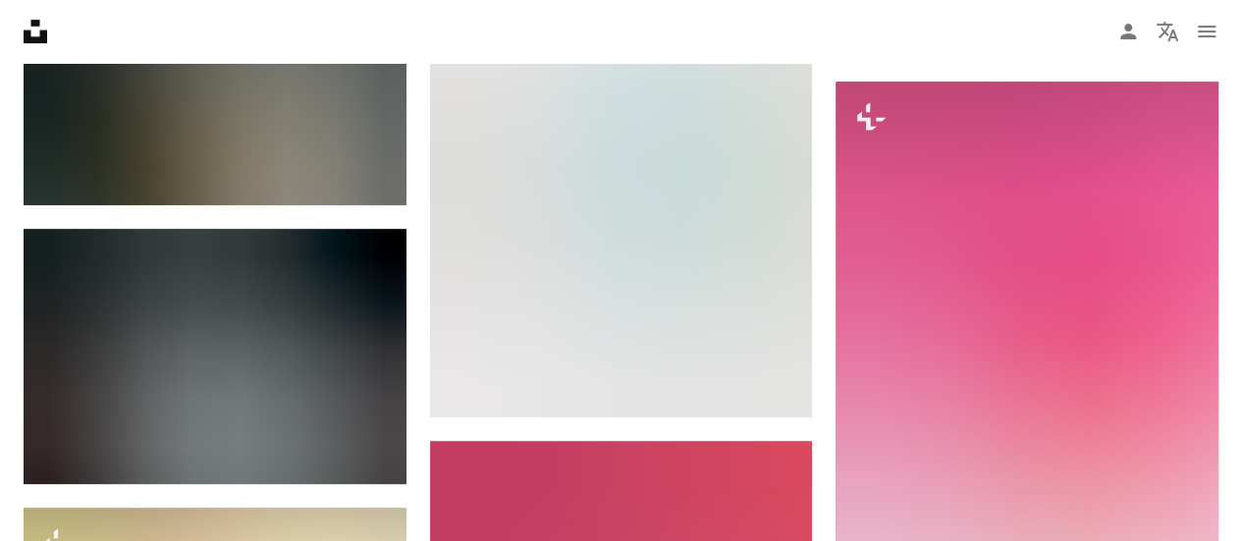
scroll to position [49000, 0]
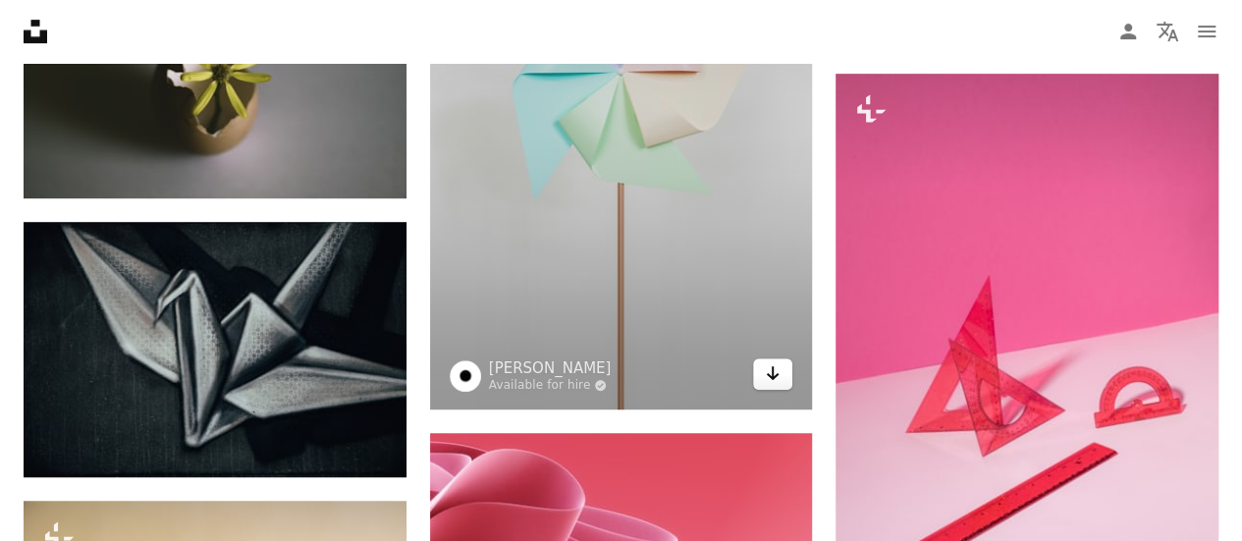
click at [762, 364] on link "Arrow pointing down" at bounding box center [772, 373] width 39 height 31
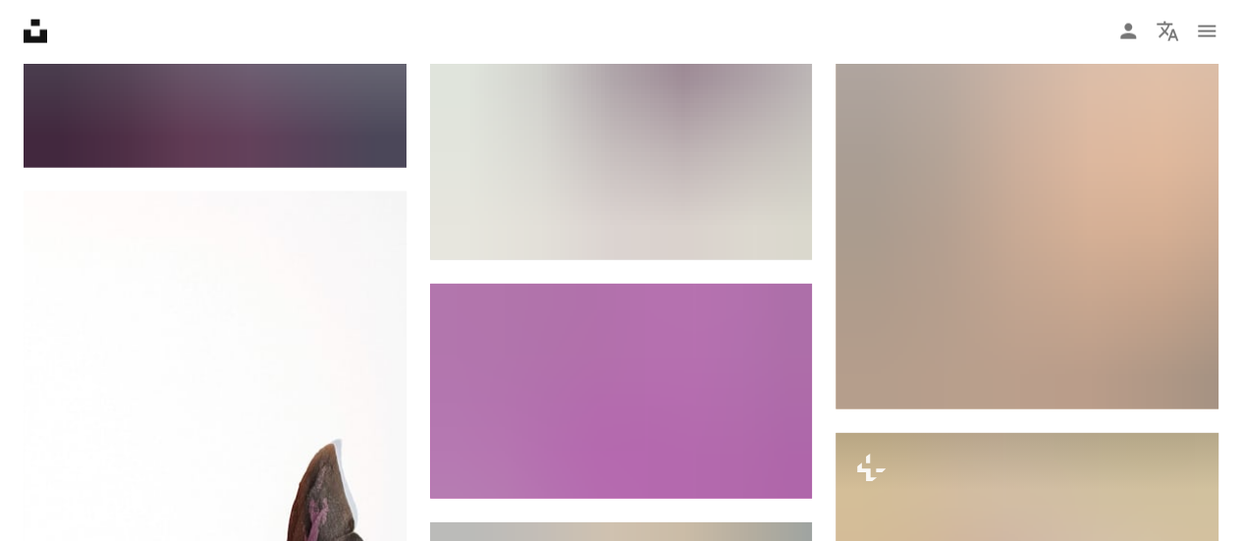
scroll to position [50741, 0]
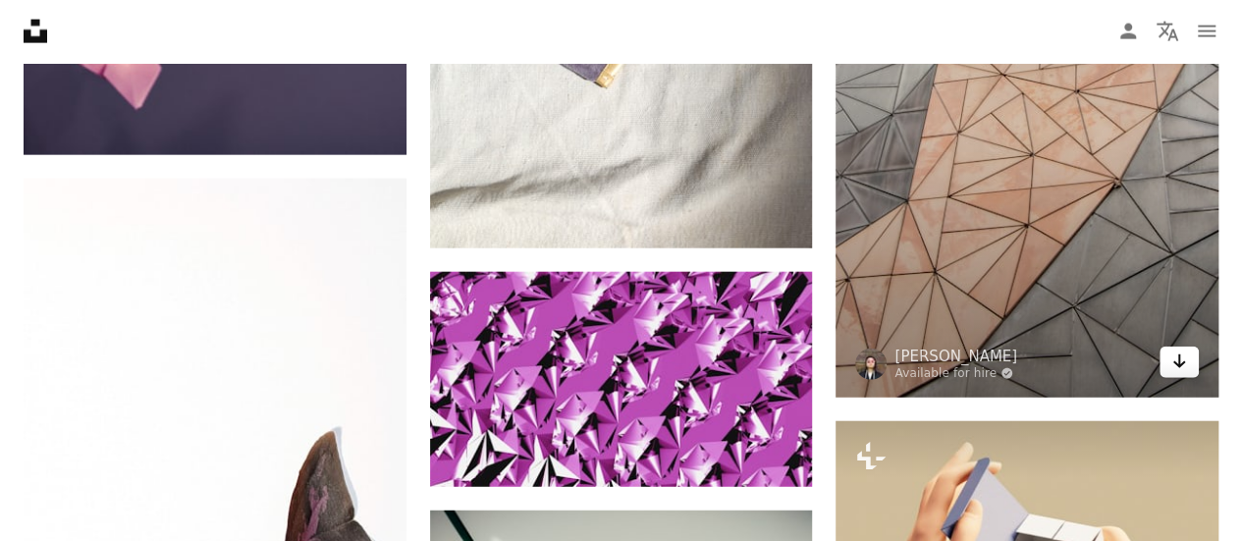
click at [1172, 358] on icon "Arrow pointing down" at bounding box center [1180, 362] width 16 height 24
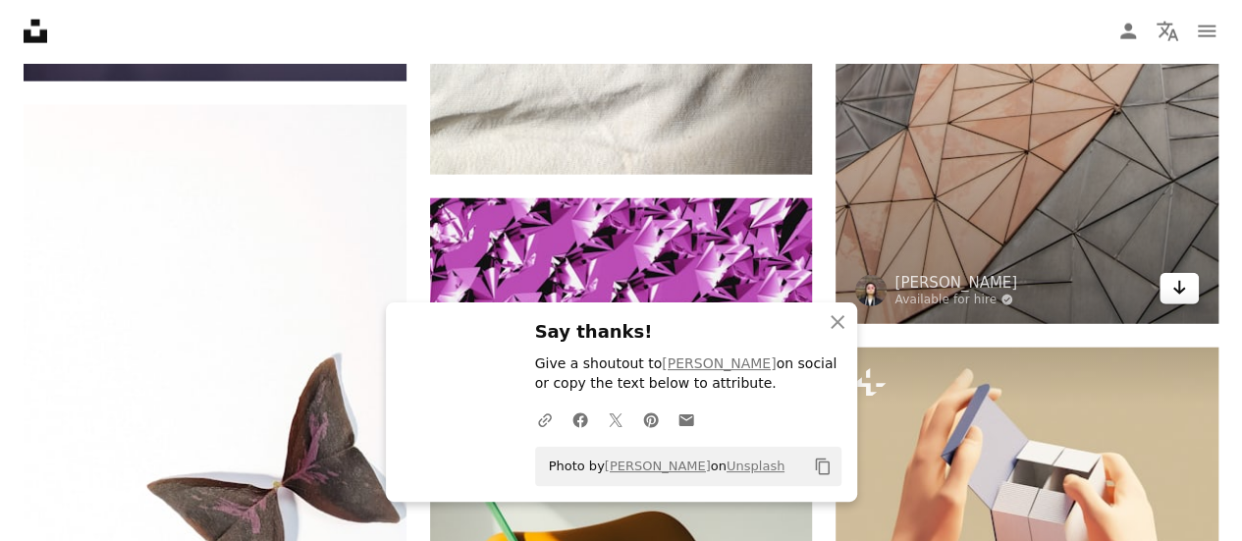
scroll to position [50832, 0]
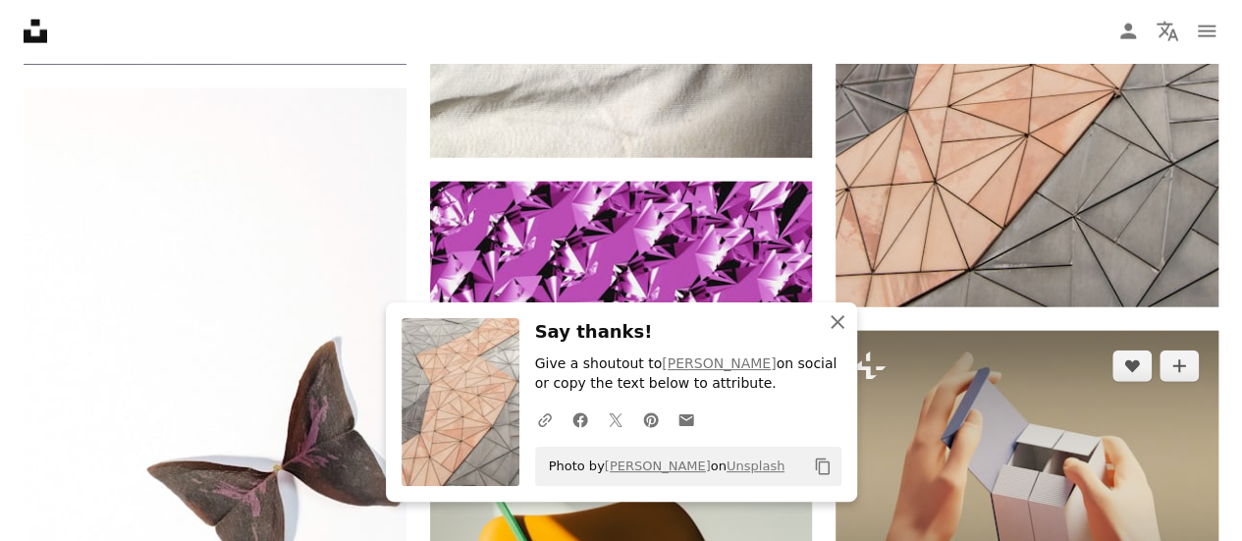
click at [851, 316] on button "An X shape Close" at bounding box center [837, 322] width 39 height 39
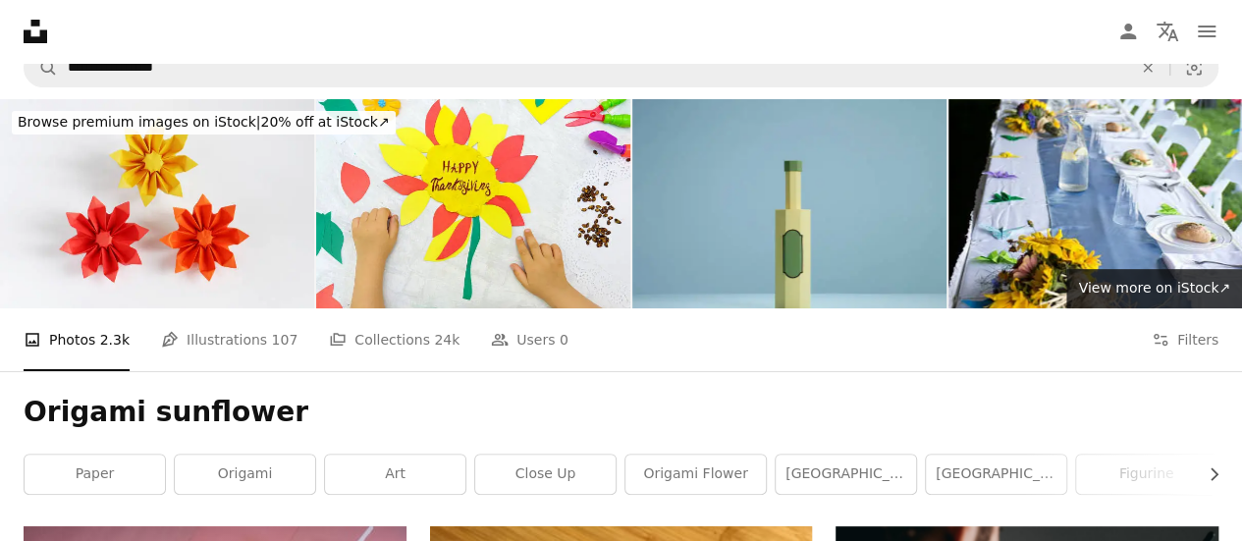
scroll to position [0, 0]
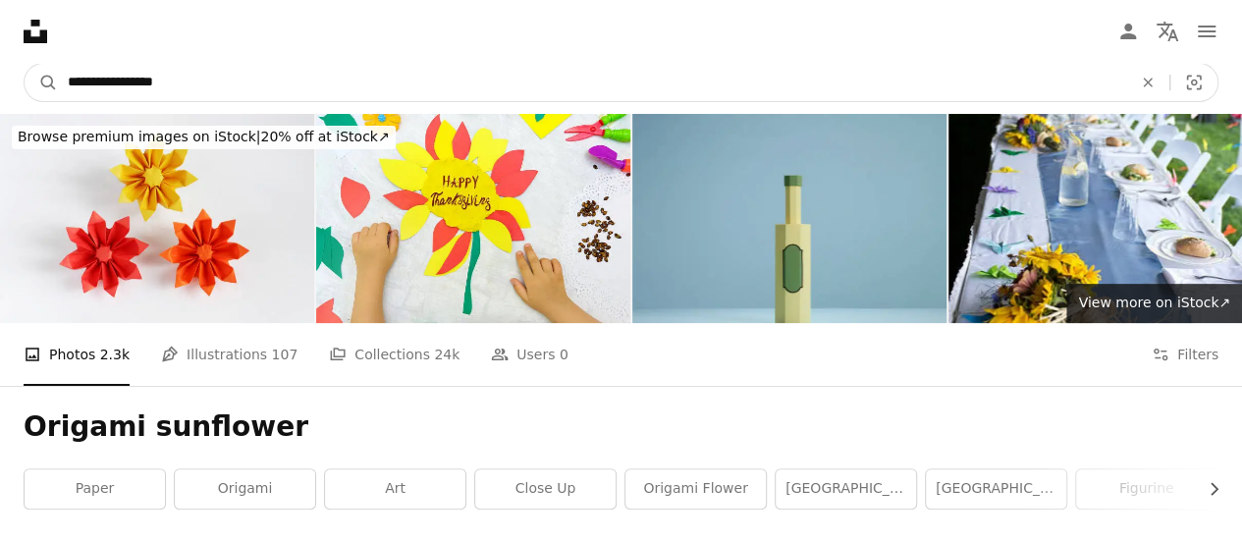
drag, startPoint x: 222, startPoint y: 85, endPoint x: 60, endPoint y: 80, distance: 162.2
click at [60, 80] on input "**********" at bounding box center [592, 82] width 1069 height 37
type input "*********"
click at [25, 64] on button "A magnifying glass" at bounding box center [41, 82] width 33 height 37
